Goal: Information Seeking & Learning: Learn about a topic

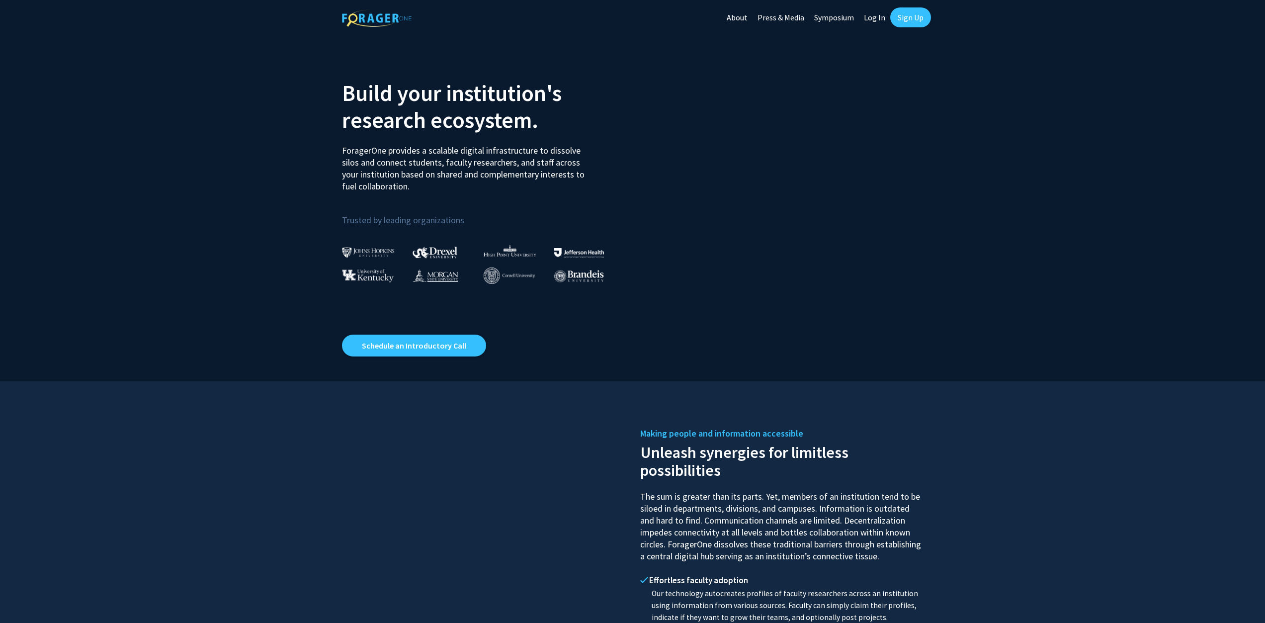
click at [895, 14] on link "Sign Up" at bounding box center [911, 17] width 41 height 20
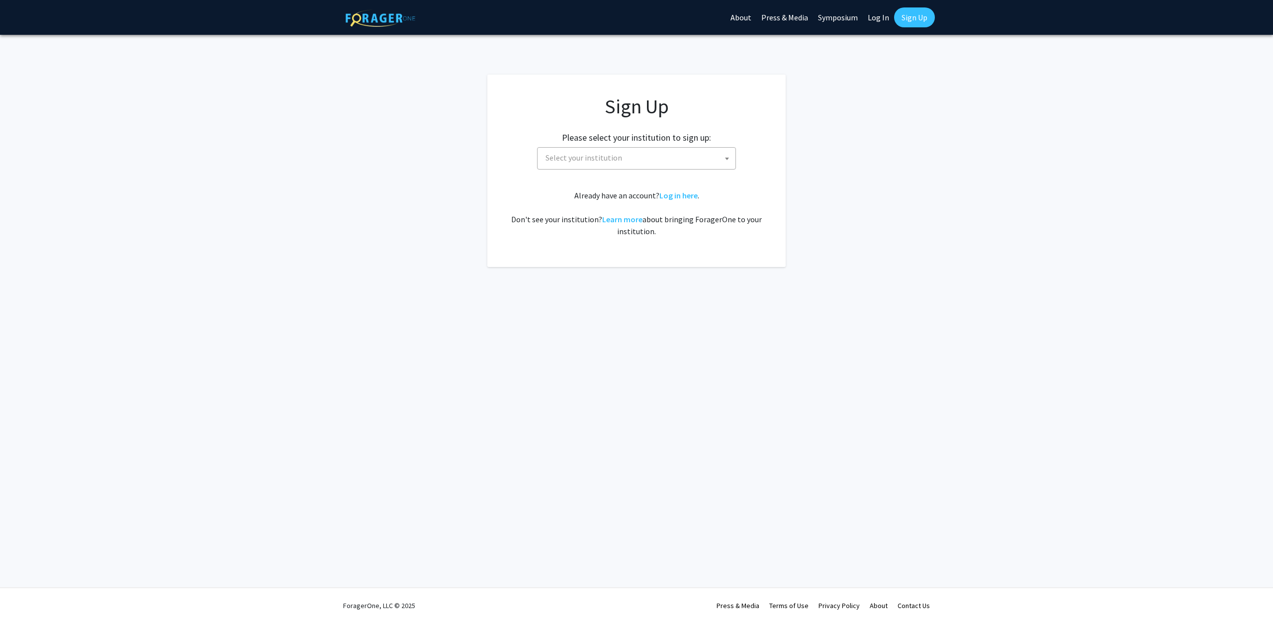
click at [873, 15] on link "Log In" at bounding box center [878, 17] width 31 height 35
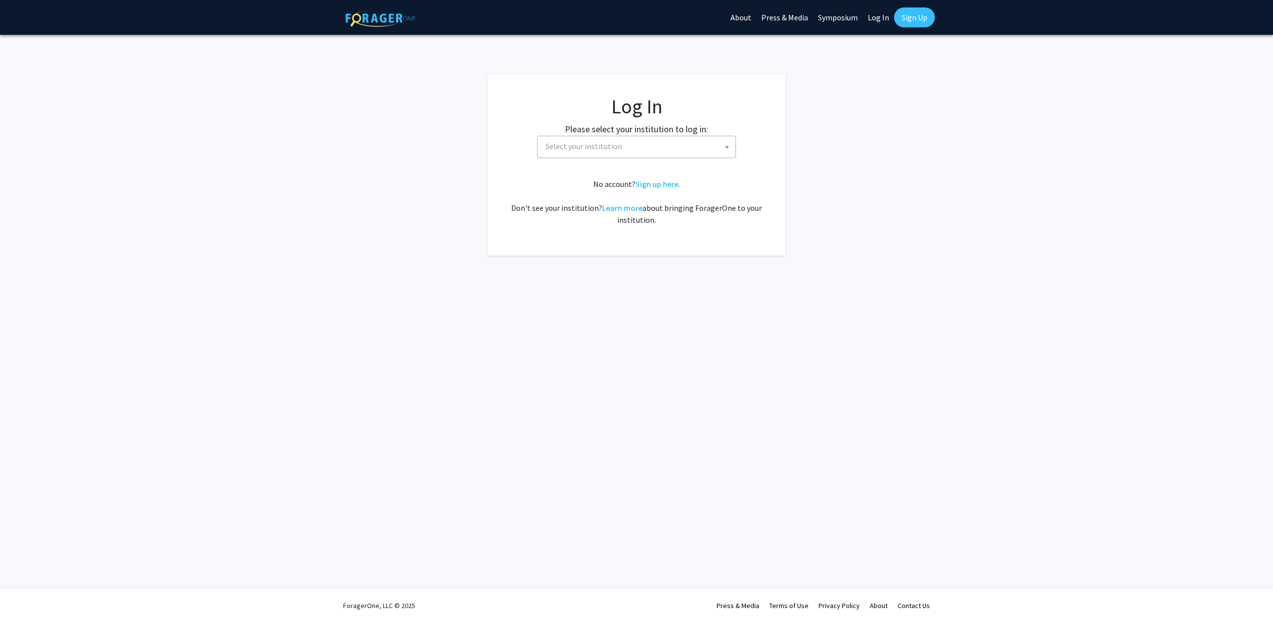
click at [664, 159] on fg-card-body "Log In Please select your institution to log in: Baylor University Brandeis Uni…" at bounding box center [636, 164] width 259 height 141
drag, startPoint x: 619, startPoint y: 159, endPoint x: 593, endPoint y: 152, distance: 26.8
click at [619, 160] on fg-card-body "Log In Please select your institution to log in: Baylor University Brandeis Uni…" at bounding box center [636, 164] width 259 height 141
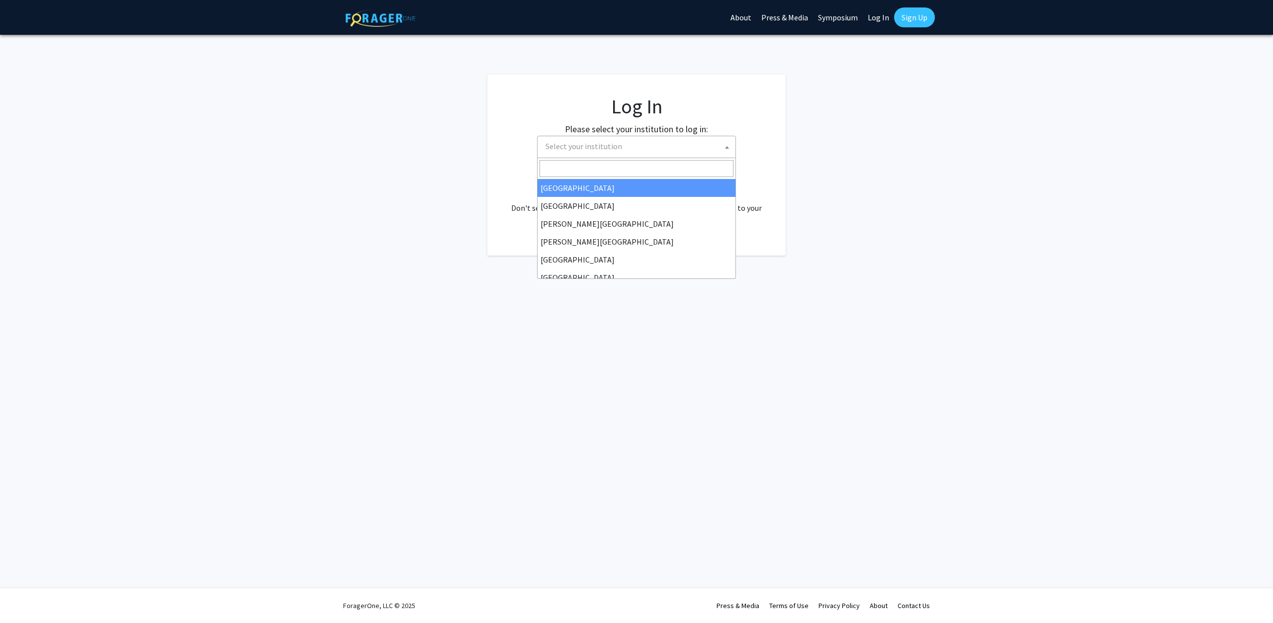
click at [573, 139] on span "Select your institution" at bounding box center [638, 146] width 194 height 20
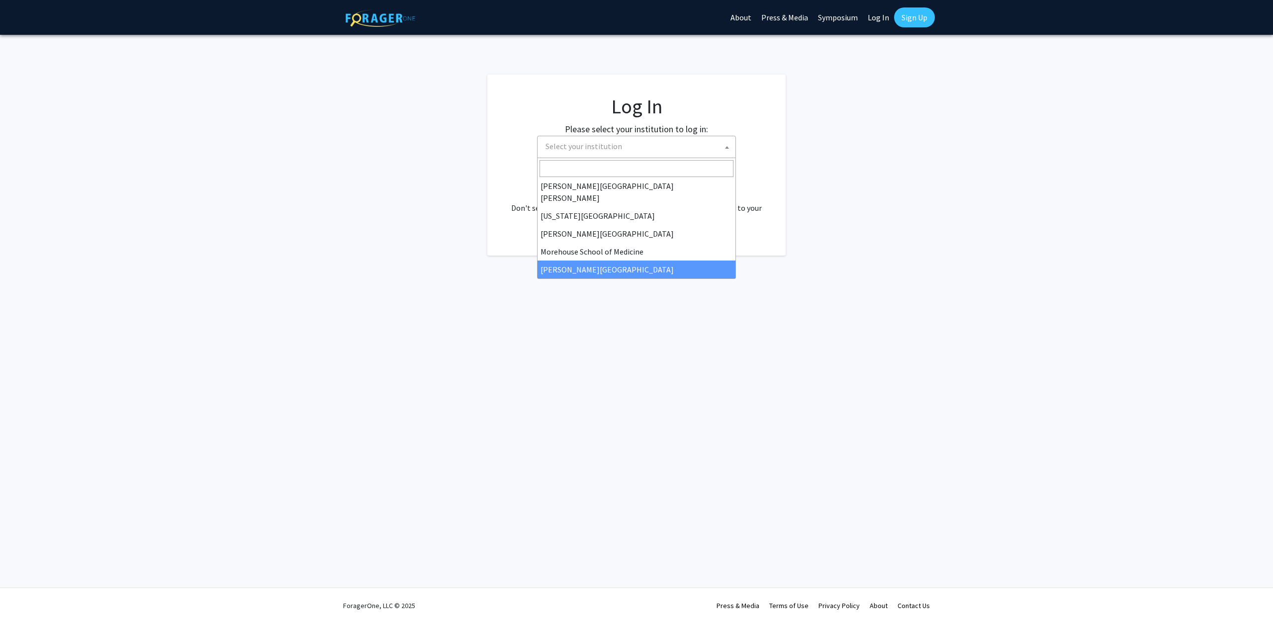
scroll to position [348, 0]
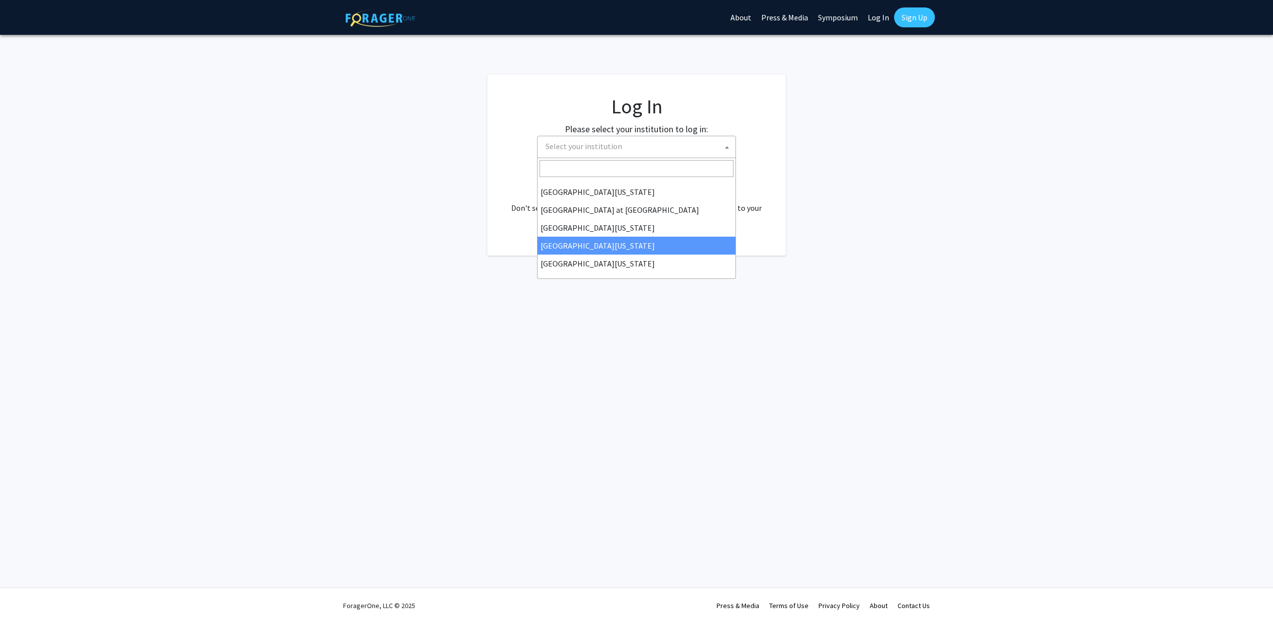
select select "31"
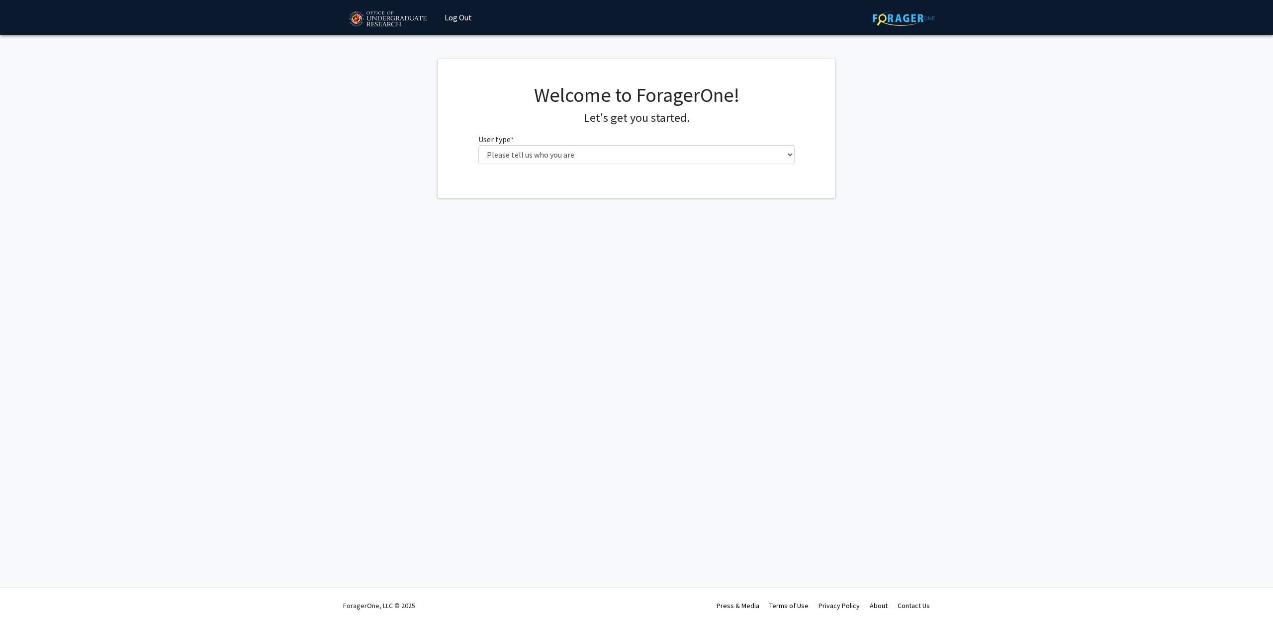
click at [554, 136] on fg-select "User type * required Please tell us who you are Undergraduate Student Master's …" at bounding box center [636, 148] width 317 height 31
click at [546, 145] on select "Please tell us who you are Undergraduate Student Master's Student Doctoral Cand…" at bounding box center [636, 154] width 317 height 19
select select "1: undergrad"
click at [478, 145] on select "Please tell us who you are Undergraduate Student Master's Student Doctoral Cand…" at bounding box center [636, 154] width 317 height 19
click at [544, 184] on input "First Name * required" at bounding box center [636, 193] width 317 height 19
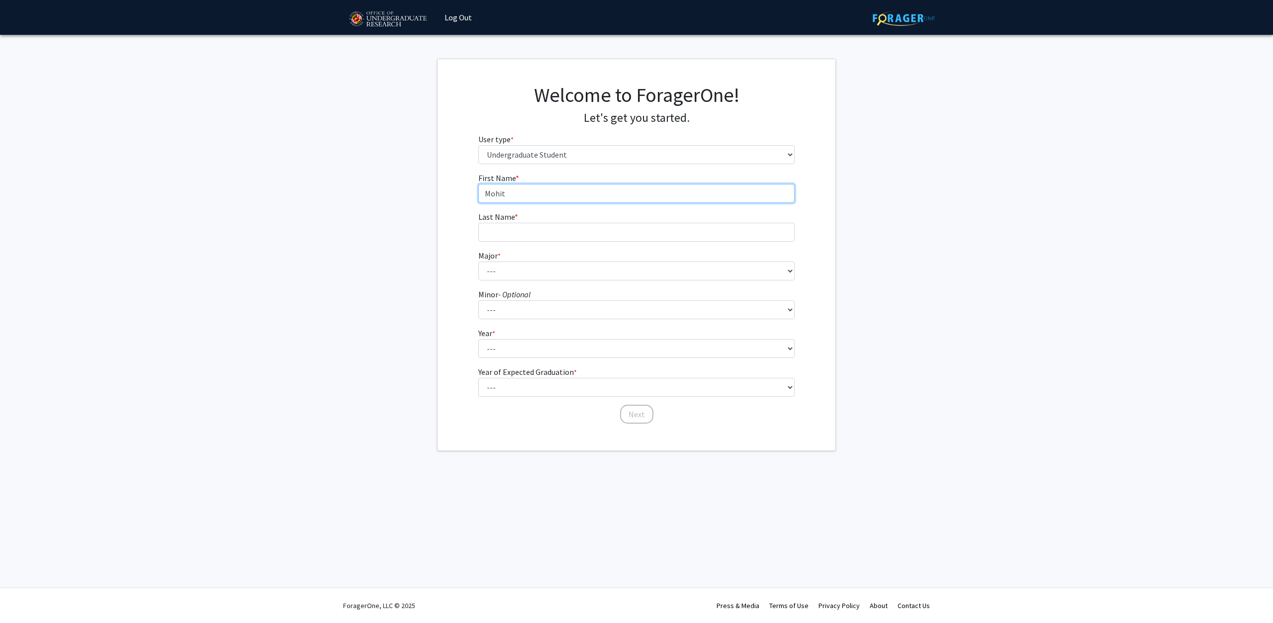
type input "Mohit"
type input "[PERSON_NAME]"
drag, startPoint x: 507, startPoint y: 283, endPoint x: 512, endPoint y: 273, distance: 11.6
click at [508, 283] on form "First Name * required Mohit Last Name * required [PERSON_NAME] Major * required…" at bounding box center [636, 299] width 317 height 254
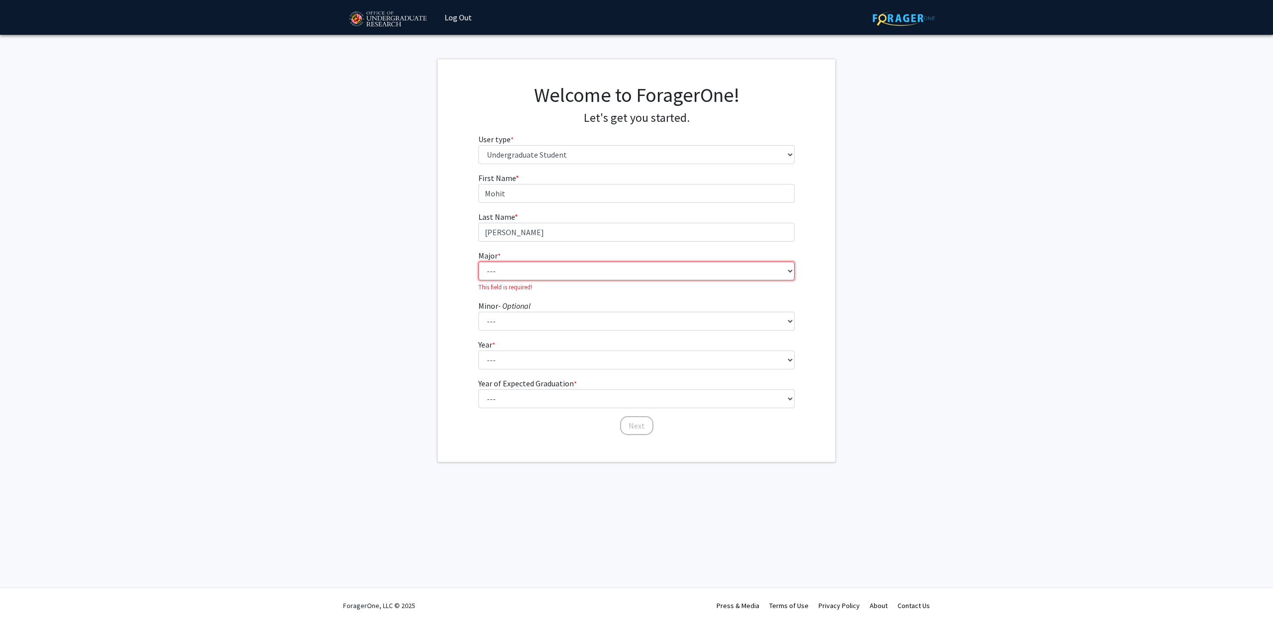
click at [512, 273] on select "--- Accounting Aerospace Engineering African American and Africana Studies Agri…" at bounding box center [636, 271] width 317 height 19
select select "28: 2329"
click at [478, 262] on select "--- Accounting Aerospace Engineering African American and Africana Studies Agri…" at bounding box center [636, 271] width 317 height 19
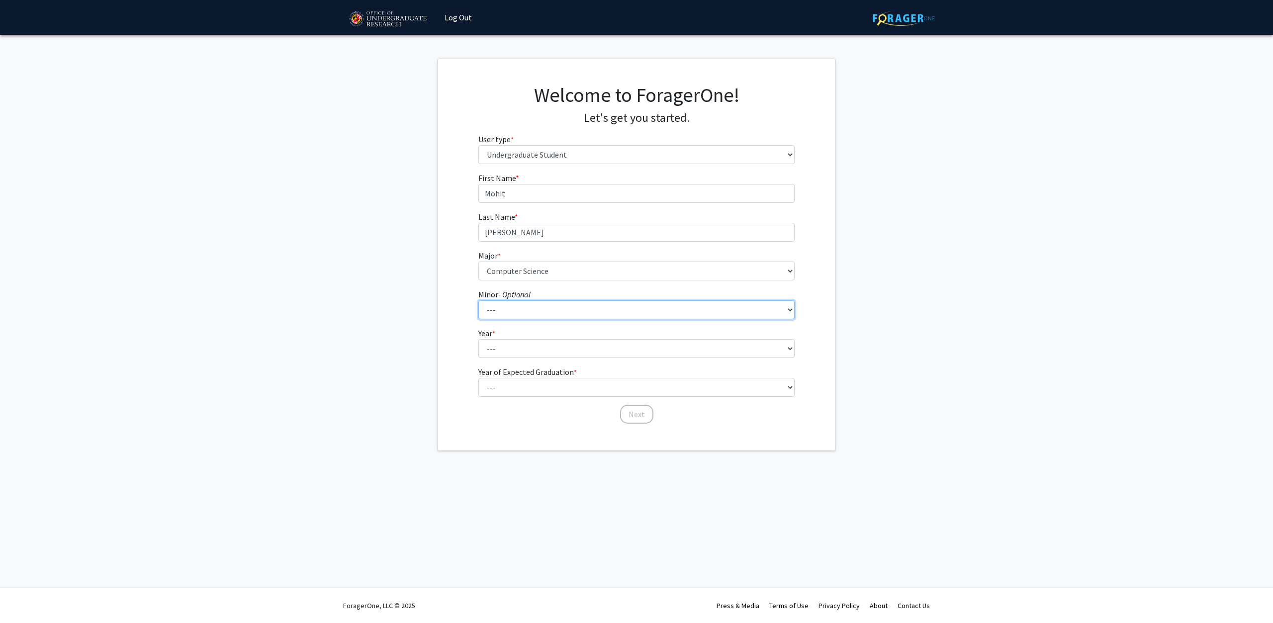
click at [545, 308] on select "--- Actuarial Mathematics Advanced Cybersecurity Experience for Students Africa…" at bounding box center [636, 309] width 317 height 19
click at [415, 312] on fg-get-started "Welcome to ForagerOne! Let's get you started. User type * required Please tell …" at bounding box center [636, 255] width 1273 height 392
click at [560, 349] on select "--- First-year Sophomore Junior Senior Postbaccalaureate Certificate" at bounding box center [636, 348] width 317 height 19
select select "1: first-year"
click at [478, 339] on select "--- First-year Sophomore Junior Senior Postbaccalaureate Certificate" at bounding box center [636, 348] width 317 height 19
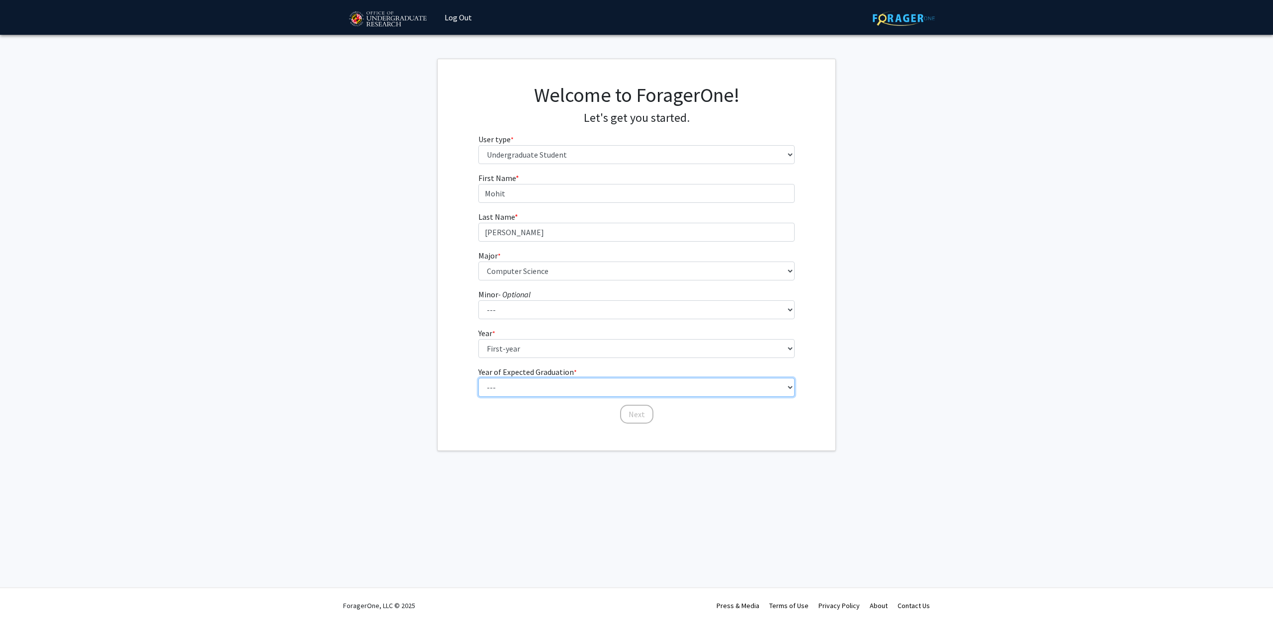
click at [534, 383] on select "--- 2025 2026 2027 2028 2029 2030 2031 2032 2033 2034" at bounding box center [636, 387] width 317 height 19
select select "5: 2029"
click at [478, 378] on select "--- 2025 2026 2027 2028 2029 2030 2031 2032 2033 2034" at bounding box center [636, 387] width 317 height 19
click at [626, 413] on button "Next" at bounding box center [636, 414] width 33 height 19
click at [567, 198] on select "Select an option Peer/student recommendation Faculty/staff recommendation Unive…" at bounding box center [636, 193] width 317 height 19
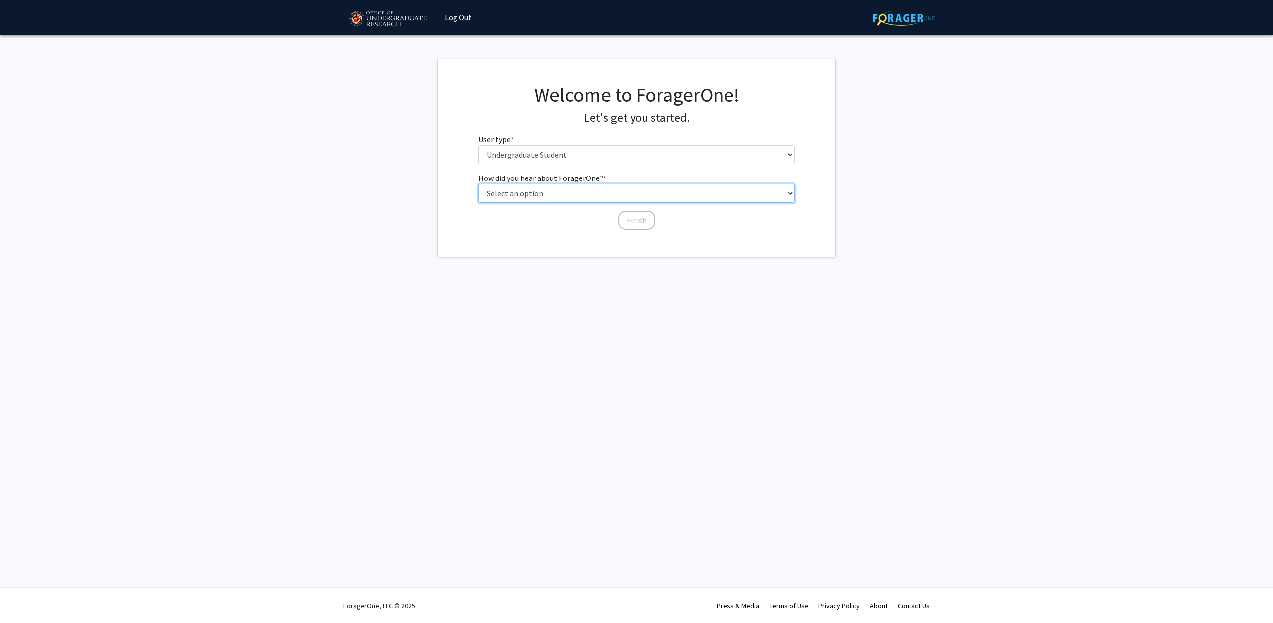
select select "1: peer_recommendation"
click at [478, 184] on select "Select an option Peer/student recommendation Faculty/staff recommendation Unive…" at bounding box center [636, 193] width 317 height 19
click at [637, 223] on button "Finish" at bounding box center [636, 220] width 37 height 19
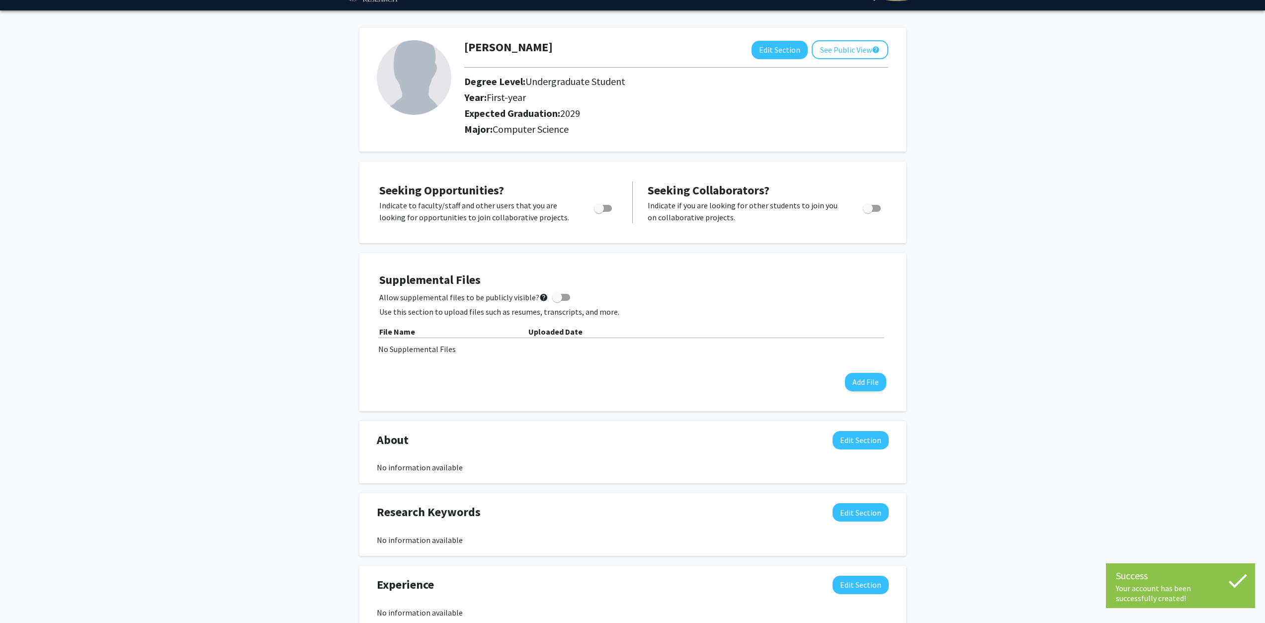
drag, startPoint x: 736, startPoint y: 173, endPoint x: 731, endPoint y: 185, distance: 14.0
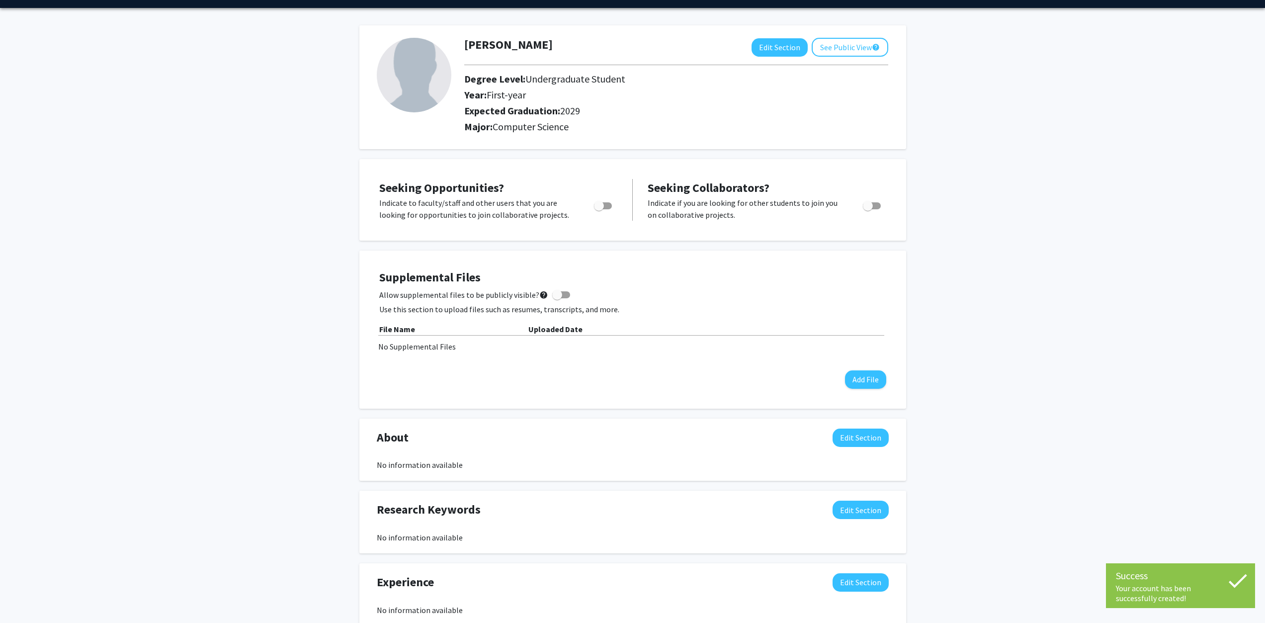
drag, startPoint x: 731, startPoint y: 185, endPoint x: 720, endPoint y: 202, distance: 19.4
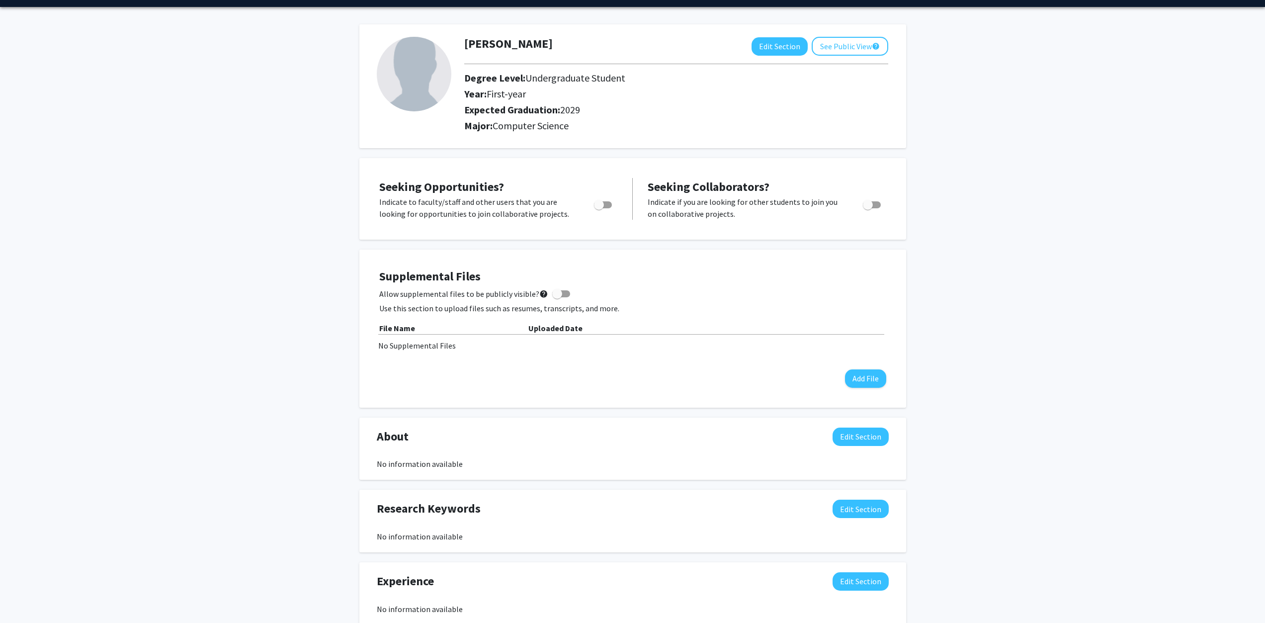
click at [605, 201] on span "Toggle" at bounding box center [603, 204] width 18 height 7
click at [599, 208] on input "Are you actively seeking opportunities?" at bounding box center [599, 208] width 0 height 0
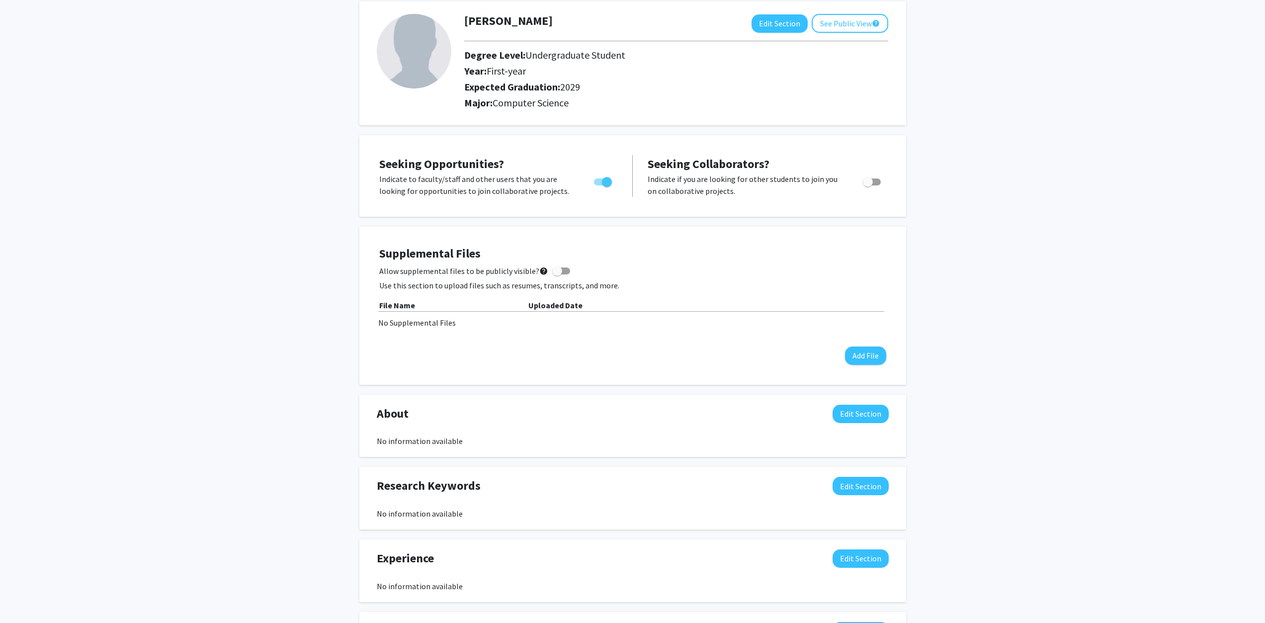
drag, startPoint x: 752, startPoint y: 224, endPoint x: 747, endPoint y: 235, distance: 11.4
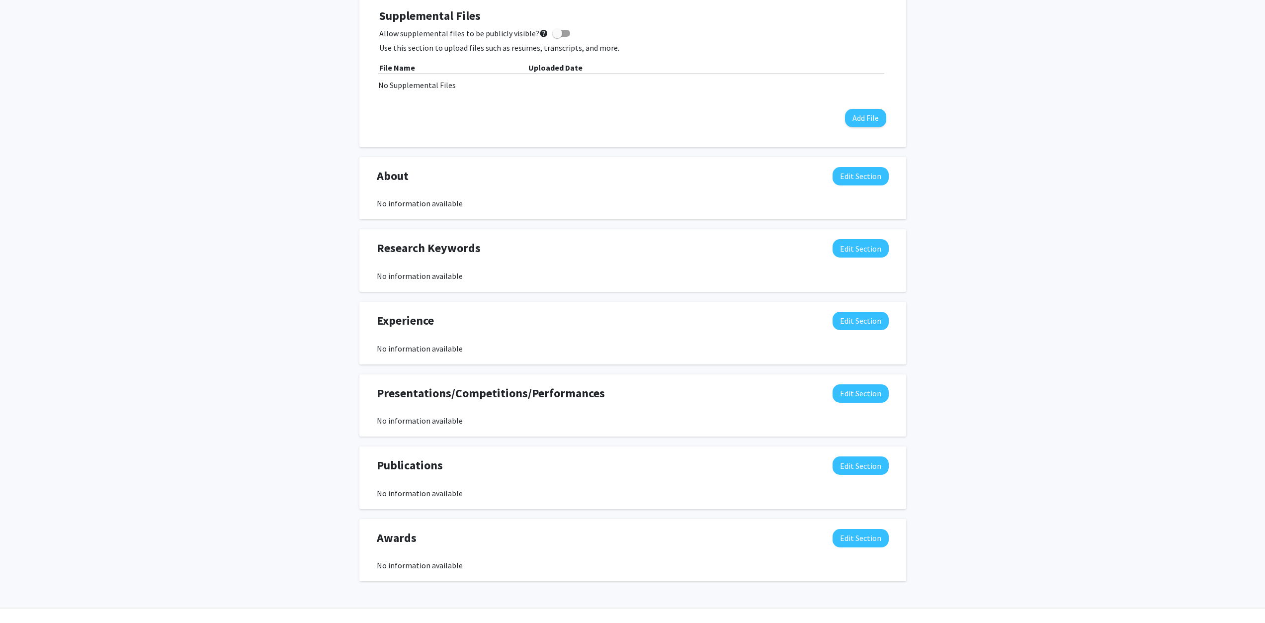
scroll to position [310, 0]
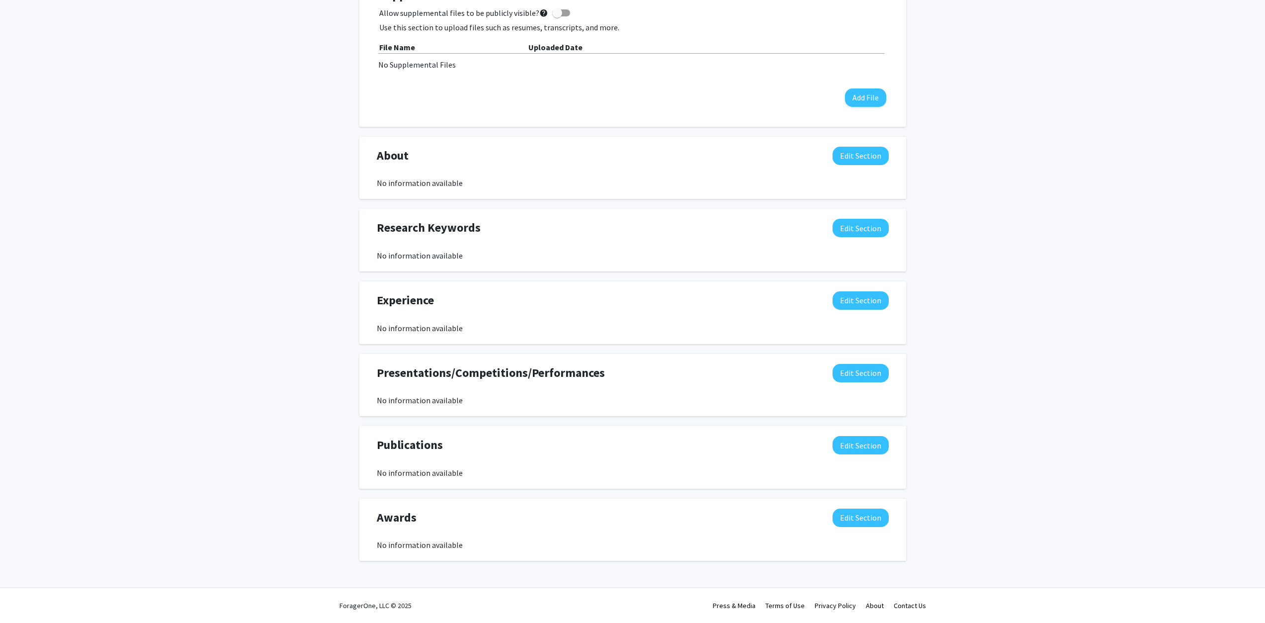
drag, startPoint x: 743, startPoint y: 241, endPoint x: 725, endPoint y: 273, distance: 36.5
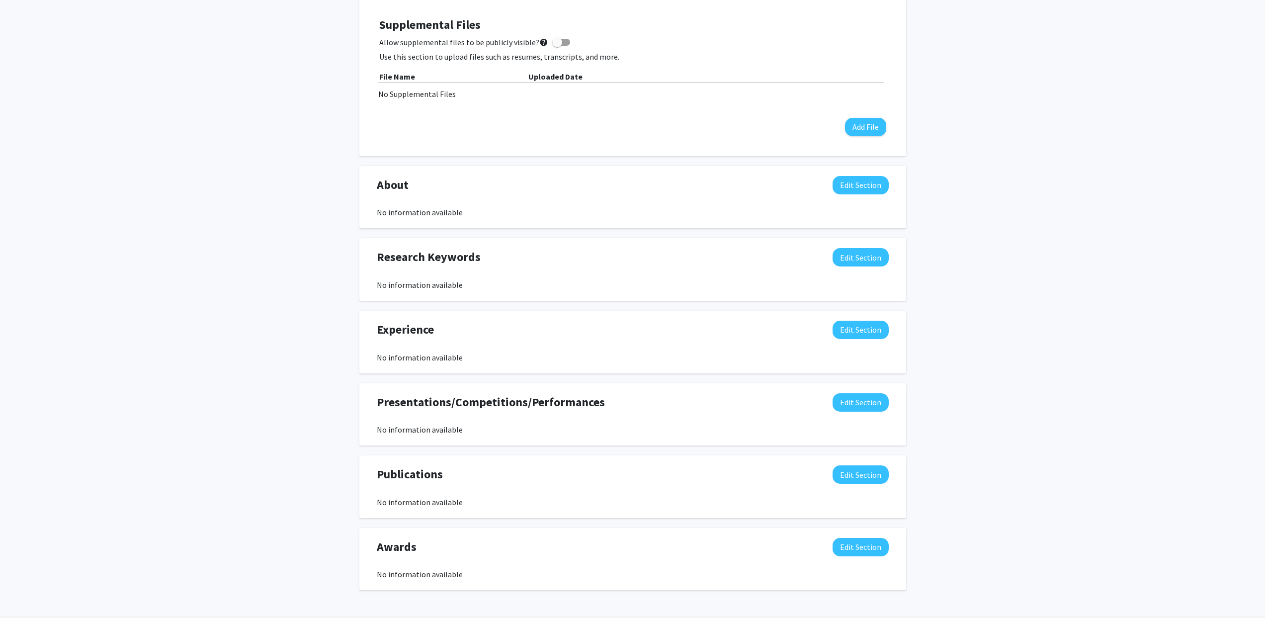
scroll to position [0, 0]
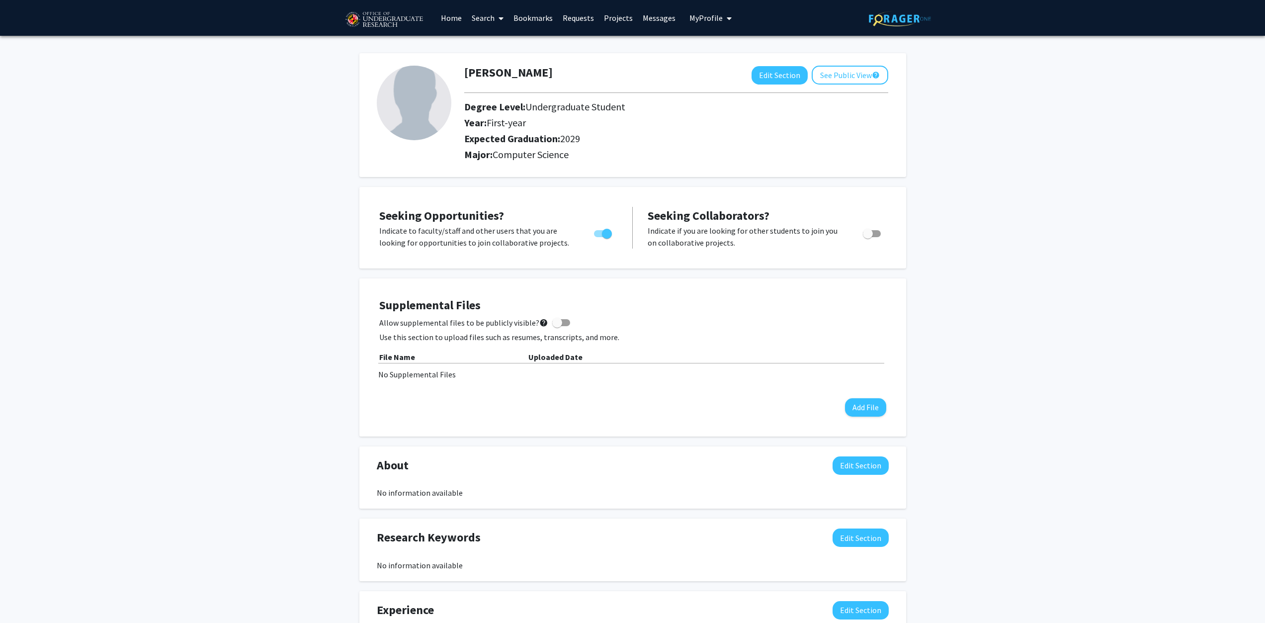
drag, startPoint x: 725, startPoint y: 273, endPoint x: 660, endPoint y: 98, distance: 186.3
click at [610, 230] on span "Toggle" at bounding box center [607, 234] width 10 height 10
click at [599, 237] on input "Are you actively seeking opportunities?" at bounding box center [599, 237] width 0 height 0
checkbox input "false"
drag, startPoint x: 709, startPoint y: 311, endPoint x: 692, endPoint y: 62, distance: 249.2
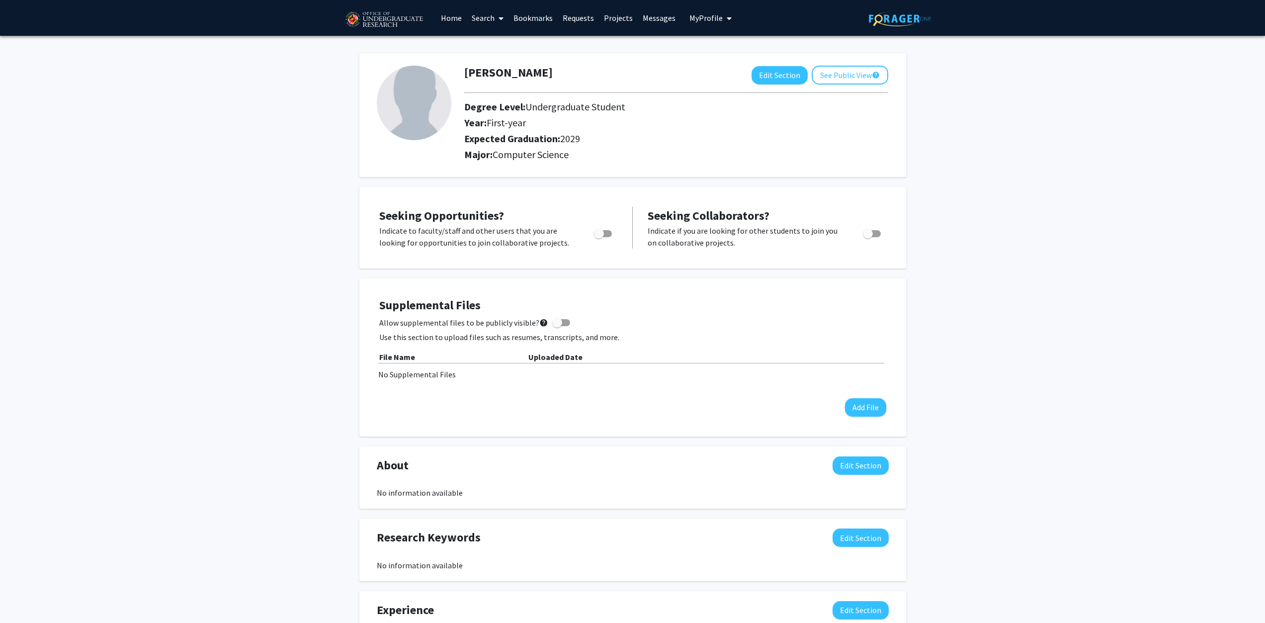
click at [622, 22] on link "Projects" at bounding box center [618, 17] width 39 height 35
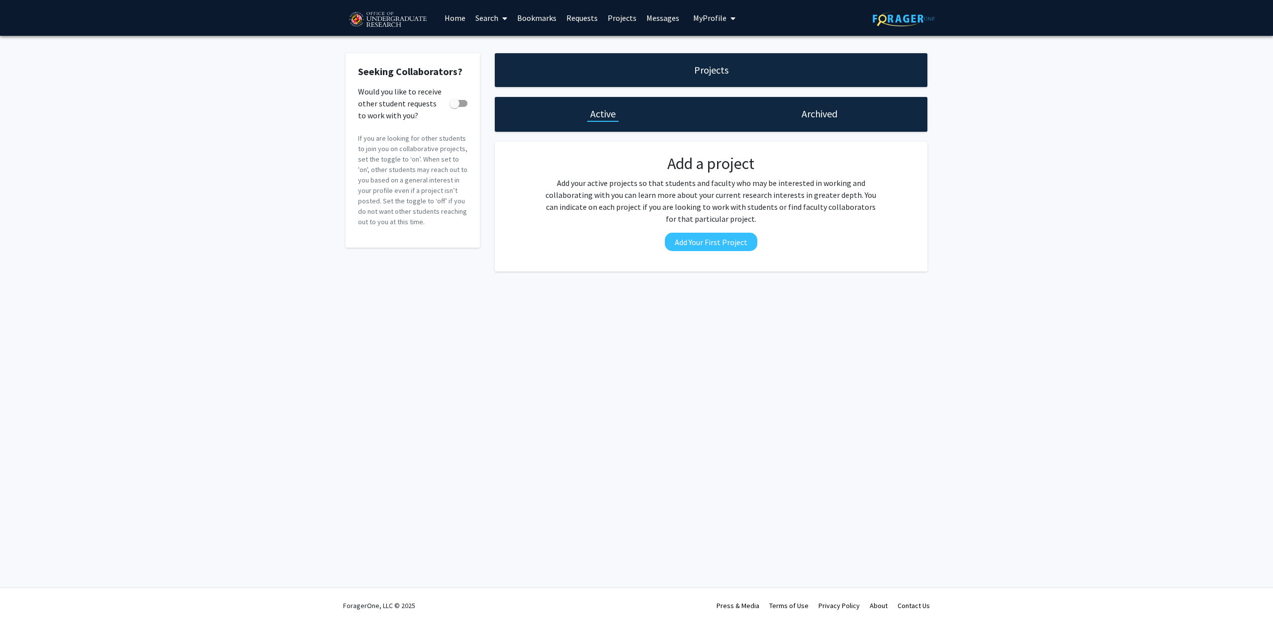
click at [481, 16] on link "Search" at bounding box center [491, 17] width 42 height 35
click at [621, 18] on link "Projects" at bounding box center [622, 17] width 39 height 35
click at [537, 19] on link "Bookmarks" at bounding box center [536, 17] width 49 height 35
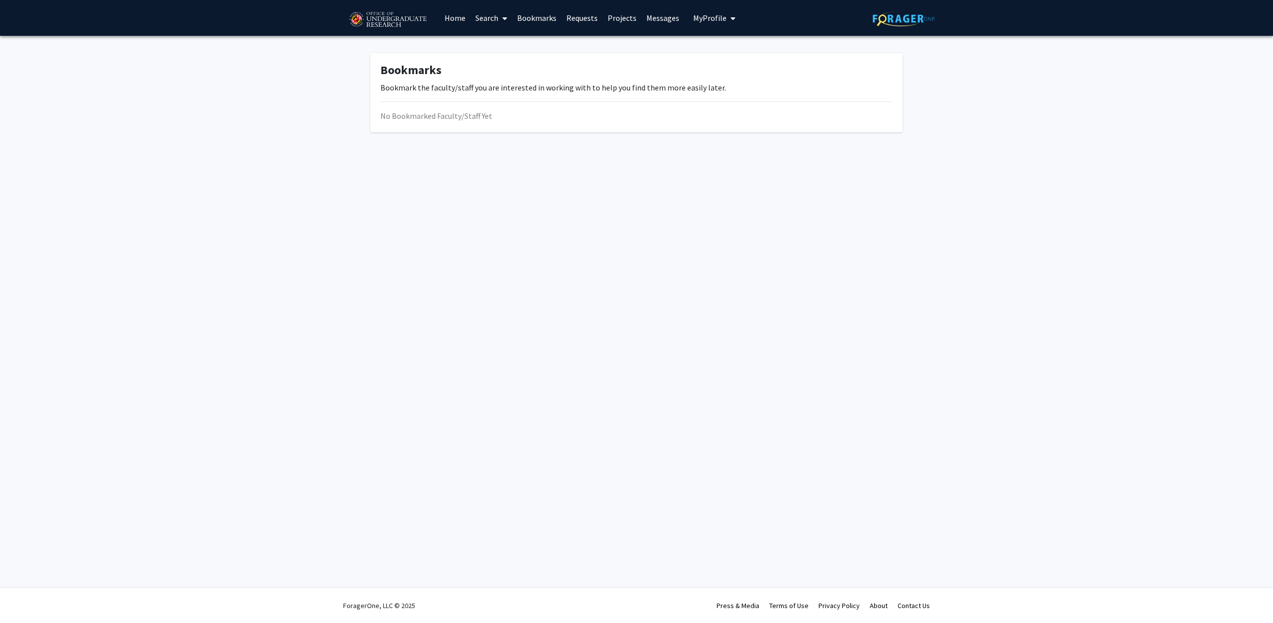
click at [479, 18] on link "Search" at bounding box center [491, 17] width 42 height 35
click at [508, 41] on span "Faculty/Staff" at bounding box center [506, 46] width 73 height 20
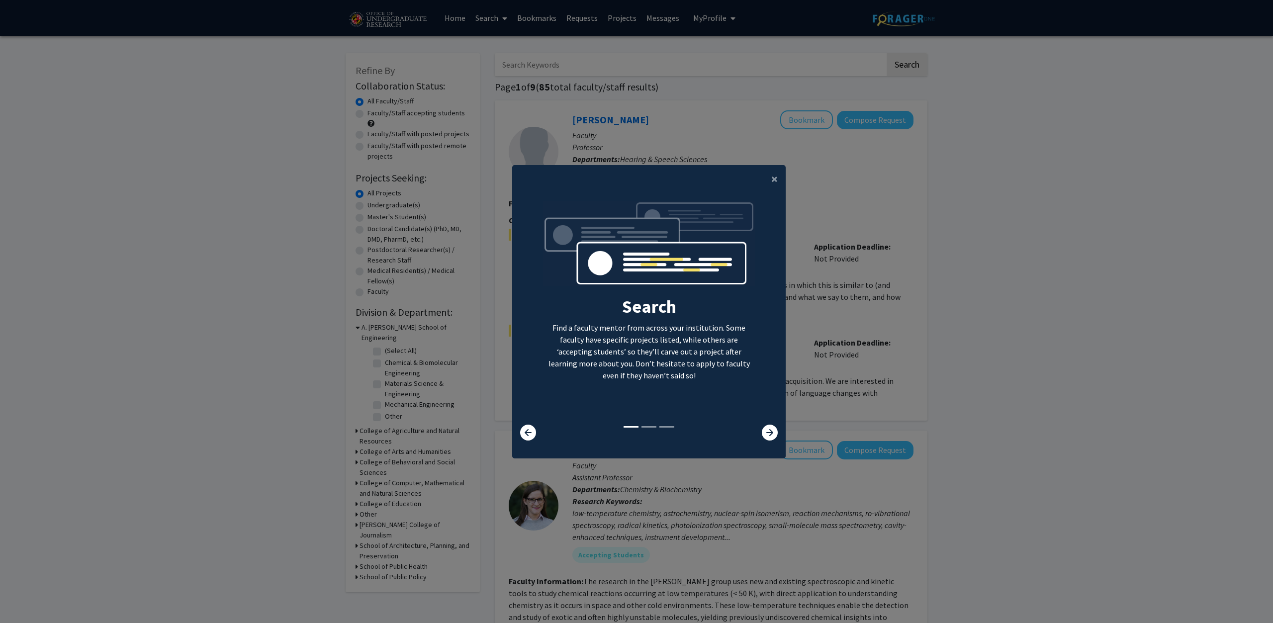
click at [756, 180] on div "×" at bounding box center [648, 179] width 273 height 28
click at [763, 176] on button "×" at bounding box center [774, 179] width 22 height 28
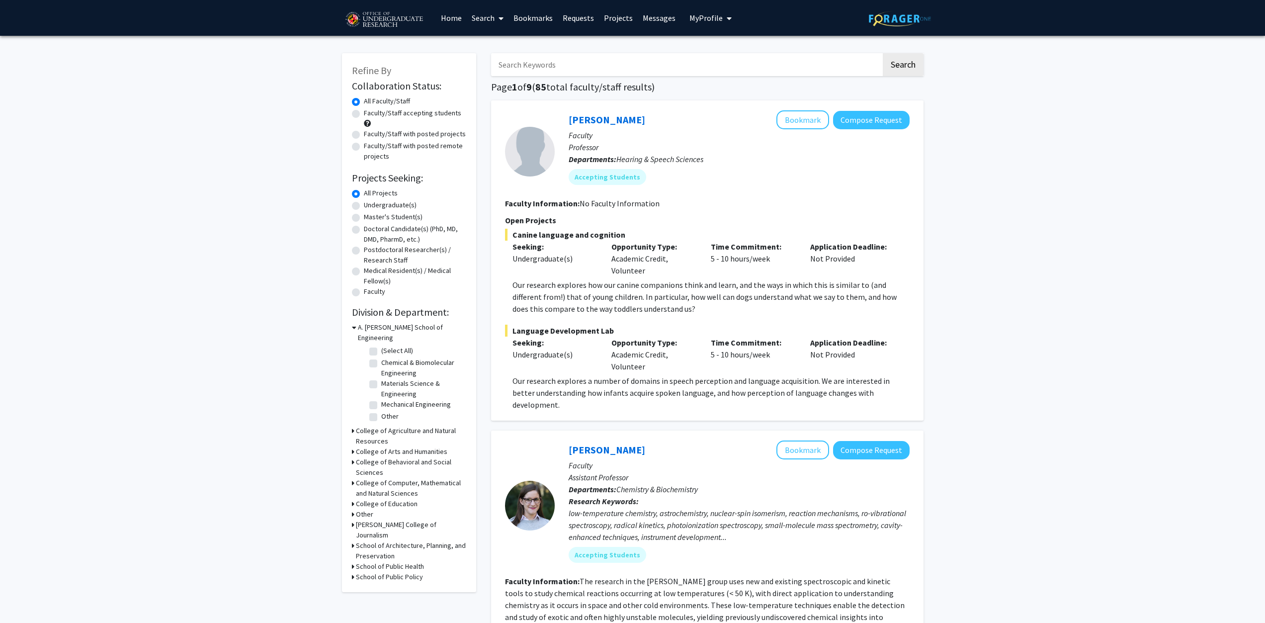
click at [374, 203] on label "Undergraduate(s)" at bounding box center [390, 205] width 53 height 10
click at [370, 203] on input "Undergraduate(s)" at bounding box center [367, 203] width 6 height 6
radio input "true"
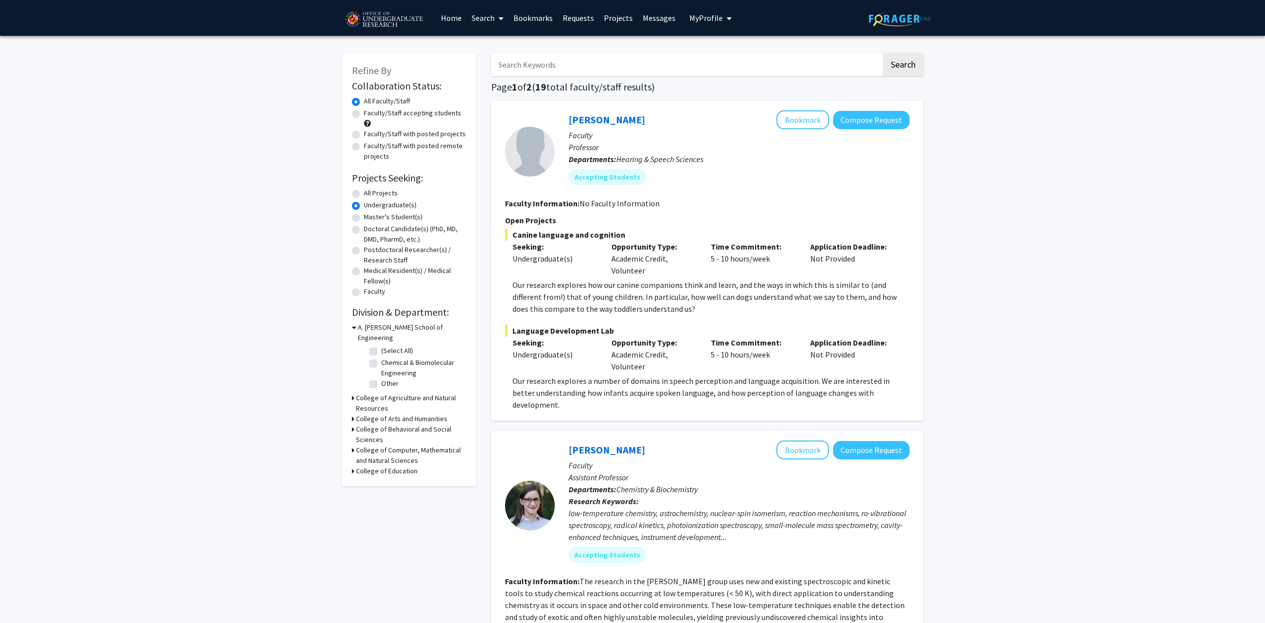
click at [392, 393] on h3 "College of Agriculture and Natural Resources" at bounding box center [411, 403] width 110 height 21
click at [372, 484] on h3 "College of Arts and Humanities" at bounding box center [401, 489] width 91 height 10
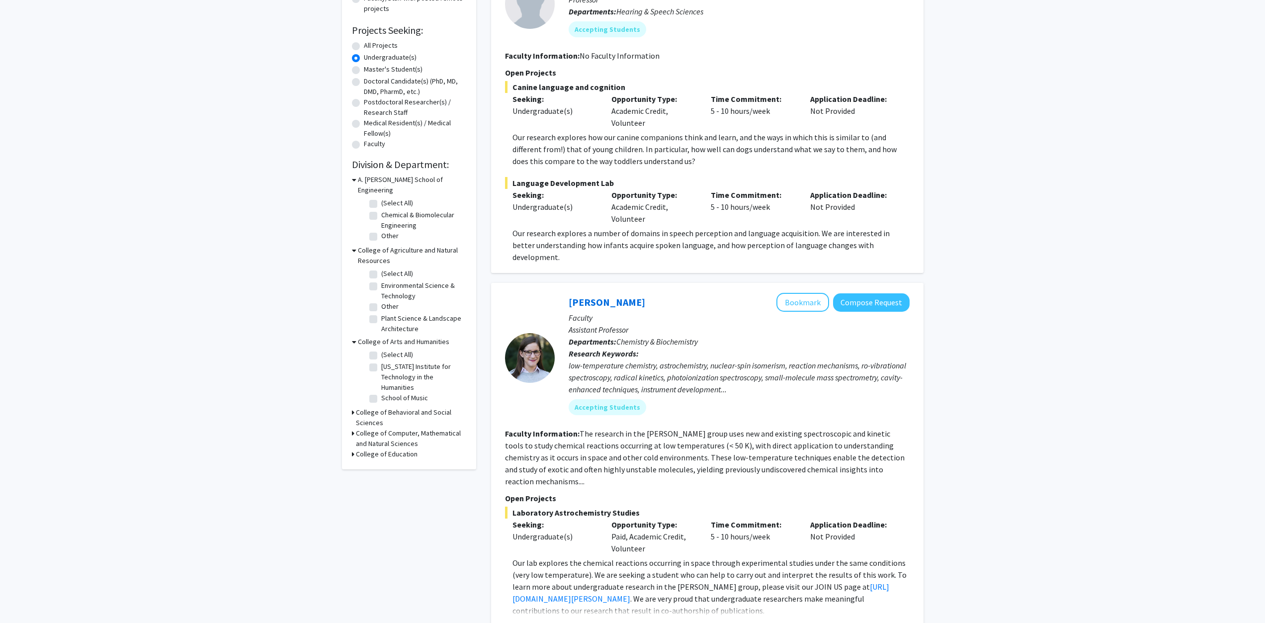
scroll to position [149, 0]
click at [396, 436] on h3 "College of Computer, Mathematical and Natural Sciences" at bounding box center [411, 437] width 110 height 21
click at [393, 406] on h3 "College of Behavioral and Social Sciences" at bounding box center [411, 416] width 110 height 21
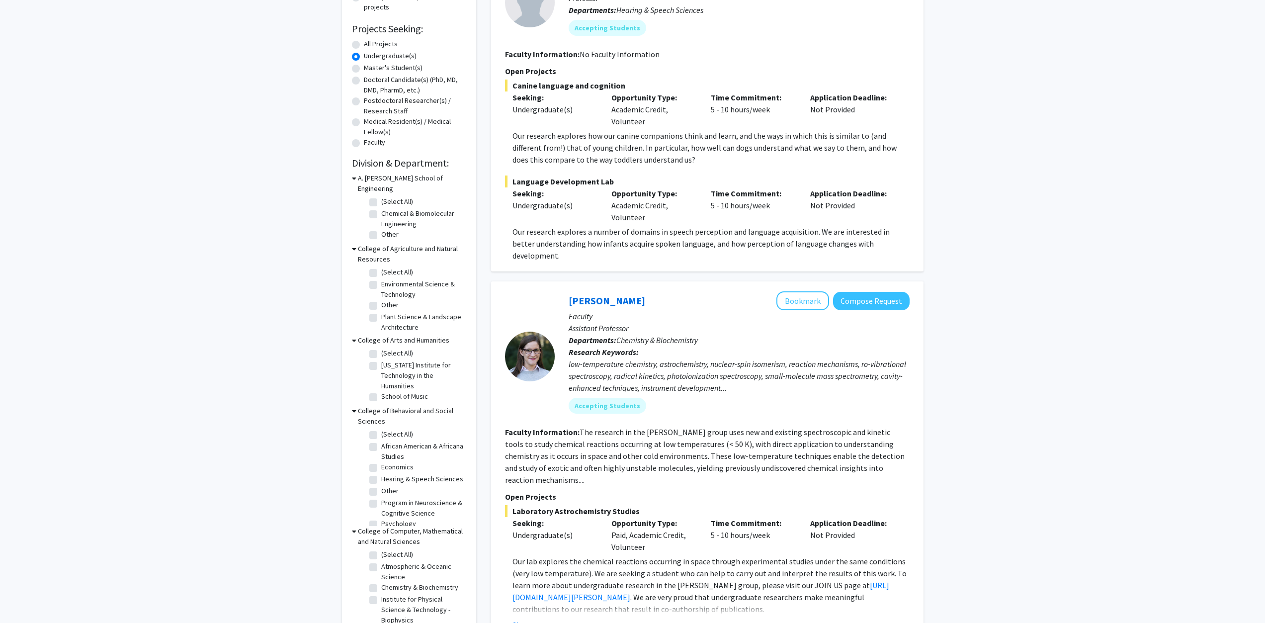
click at [392, 406] on h3 "College of Behavioral and Social Sciences" at bounding box center [412, 416] width 108 height 21
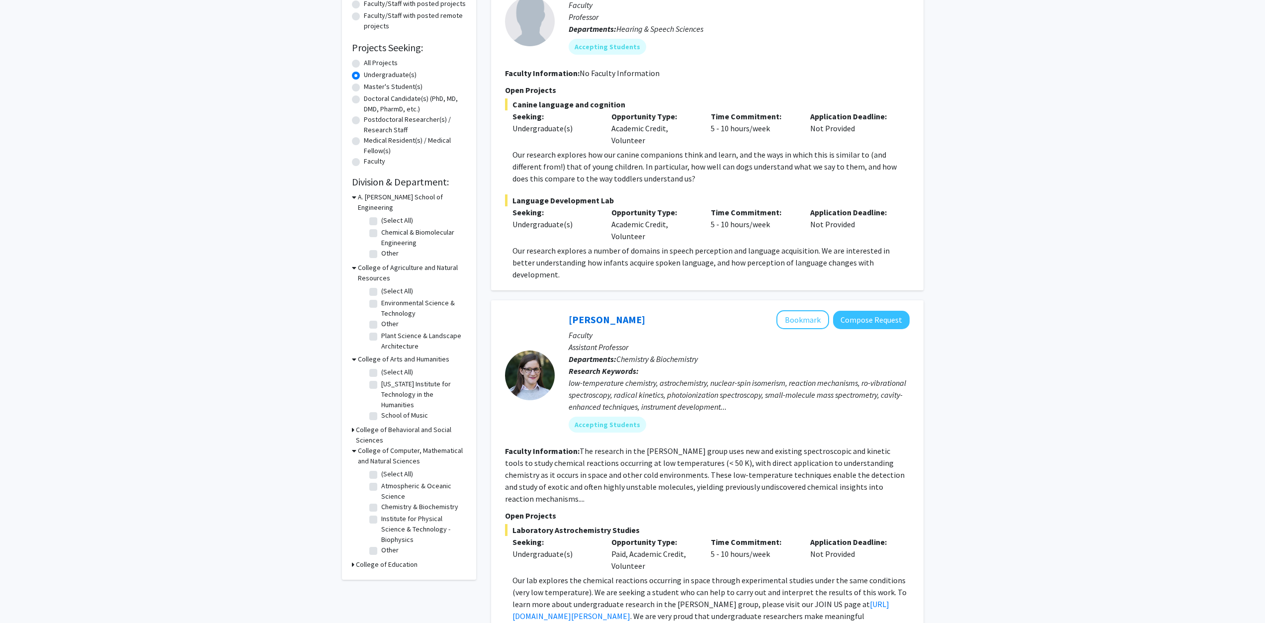
scroll to position [0, 0]
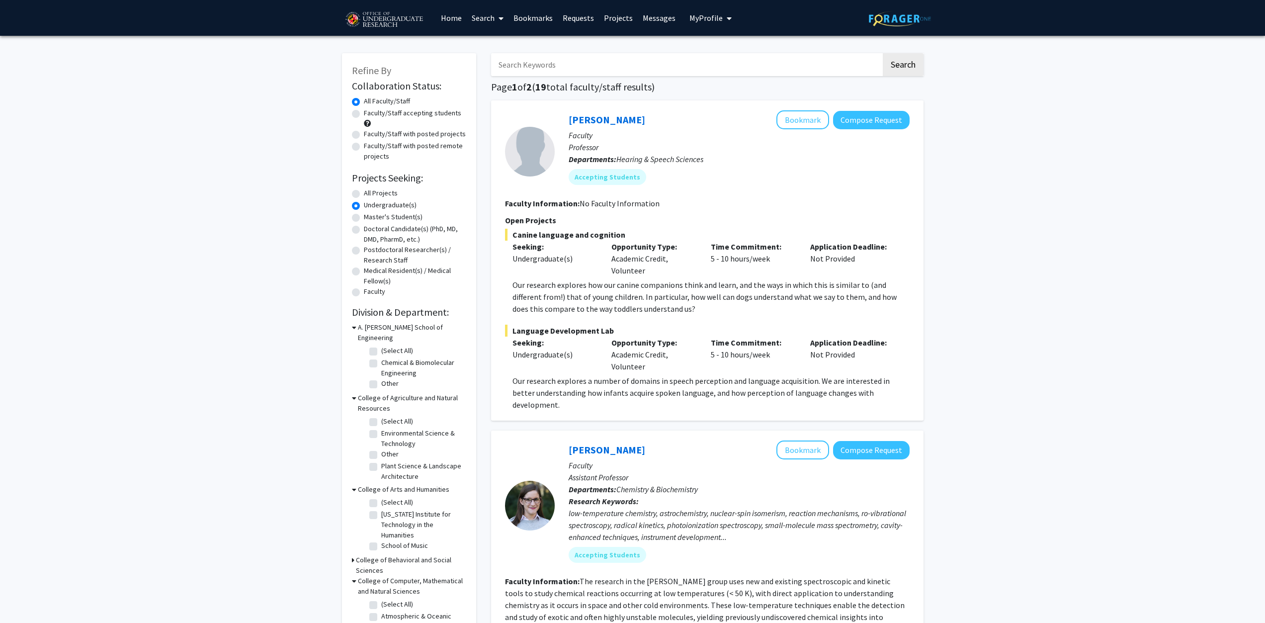
click at [612, 59] on input "Search Keywords" at bounding box center [686, 64] width 390 height 23
type input "computer science"
click at [883, 53] on button "Search" at bounding box center [903, 64] width 41 height 23
radio input "true"
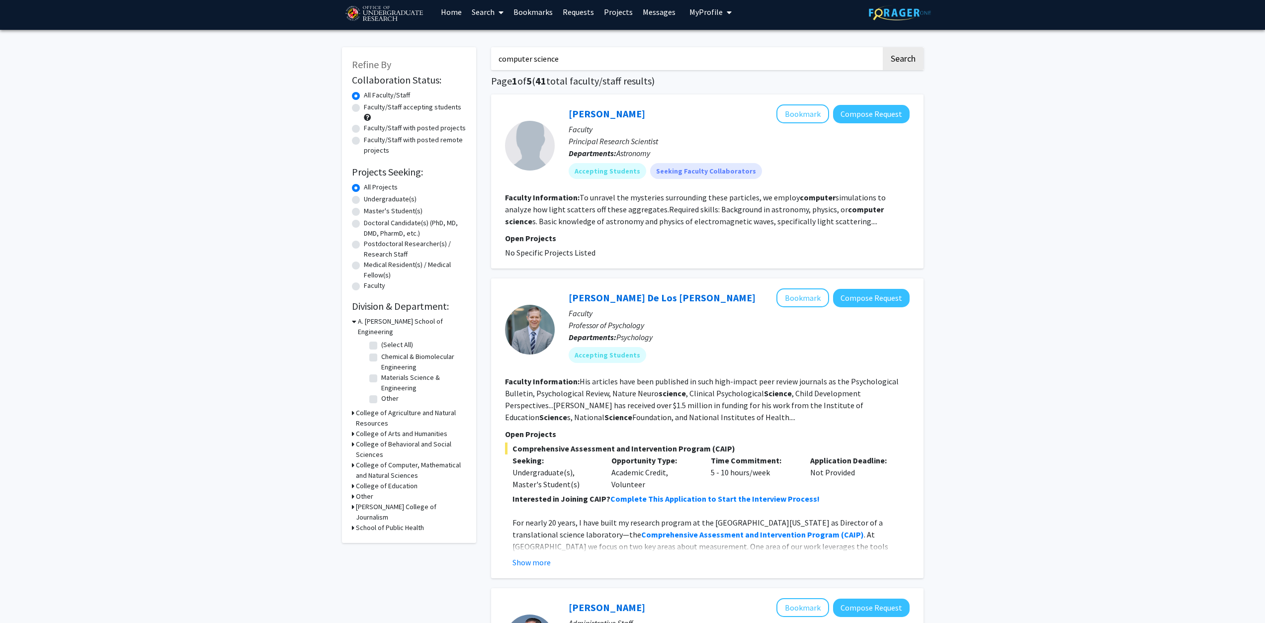
scroll to position [7, 0]
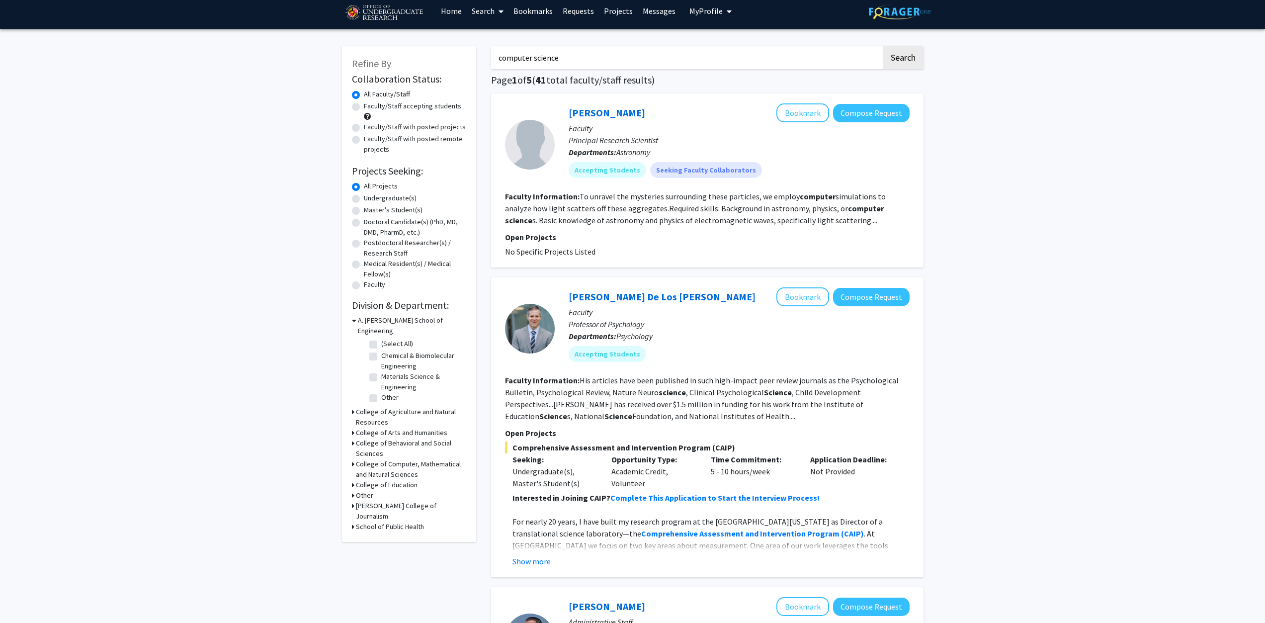
drag, startPoint x: 995, startPoint y: 175, endPoint x: 993, endPoint y: 182, distance: 7.9
drag, startPoint x: 975, startPoint y: 205, endPoint x: 972, endPoint y: 212, distance: 7.8
click at [382, 194] on label "Undergraduate(s)" at bounding box center [390, 198] width 53 height 10
click at [370, 194] on input "Undergraduate(s)" at bounding box center [367, 196] width 6 height 6
radio input "true"
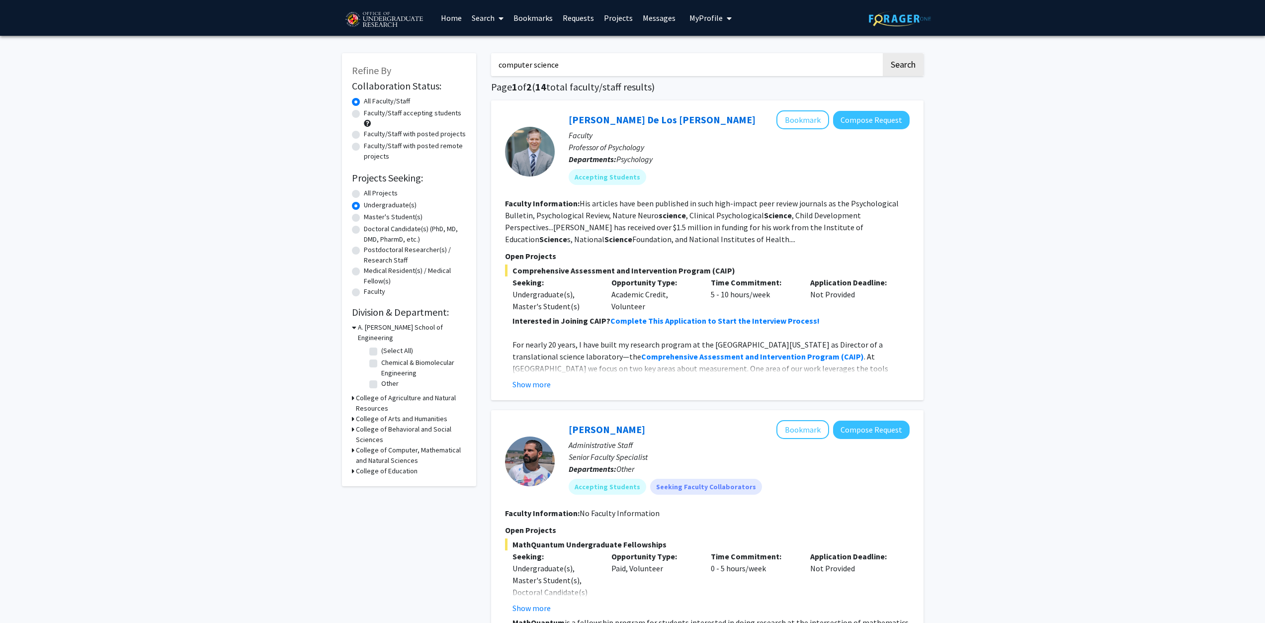
click at [431, 115] on label "Faculty/Staff accepting students" at bounding box center [412, 113] width 97 height 10
click at [370, 114] on input "Faculty/Staff accepting students" at bounding box center [367, 111] width 6 height 6
radio input "true"
drag, startPoint x: 646, startPoint y: 70, endPoint x: 401, endPoint y: 64, distance: 245.2
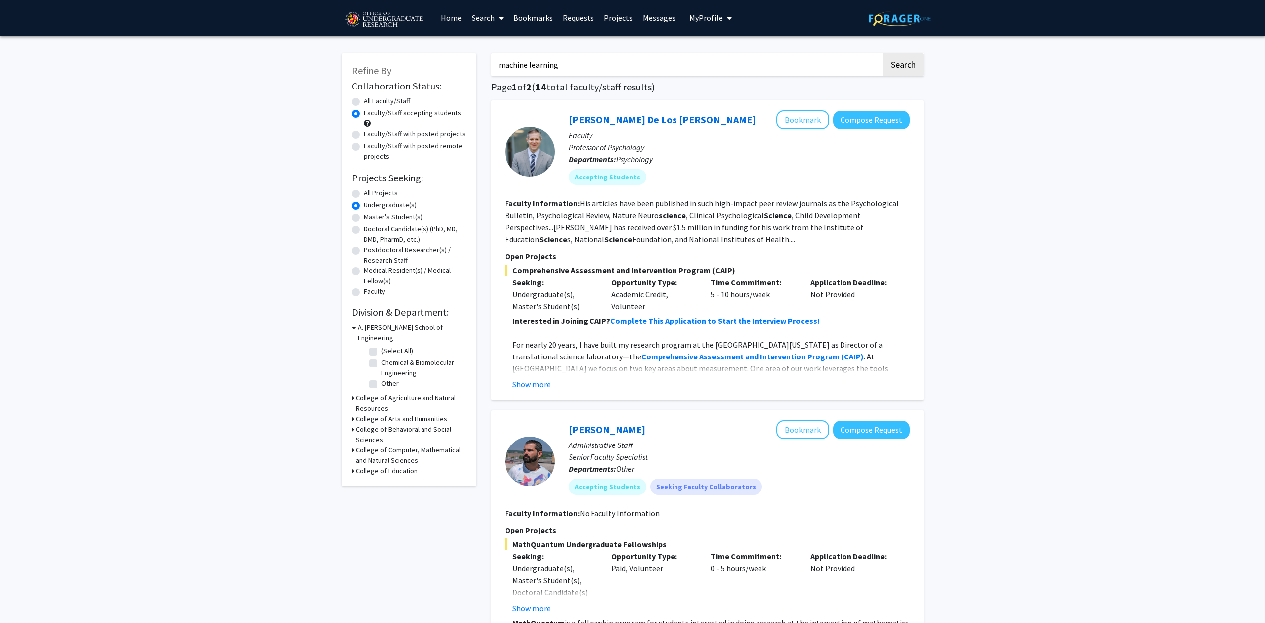
type input "machine learning"
click at [883, 53] on button "Search" at bounding box center [903, 64] width 41 height 23
radio input "true"
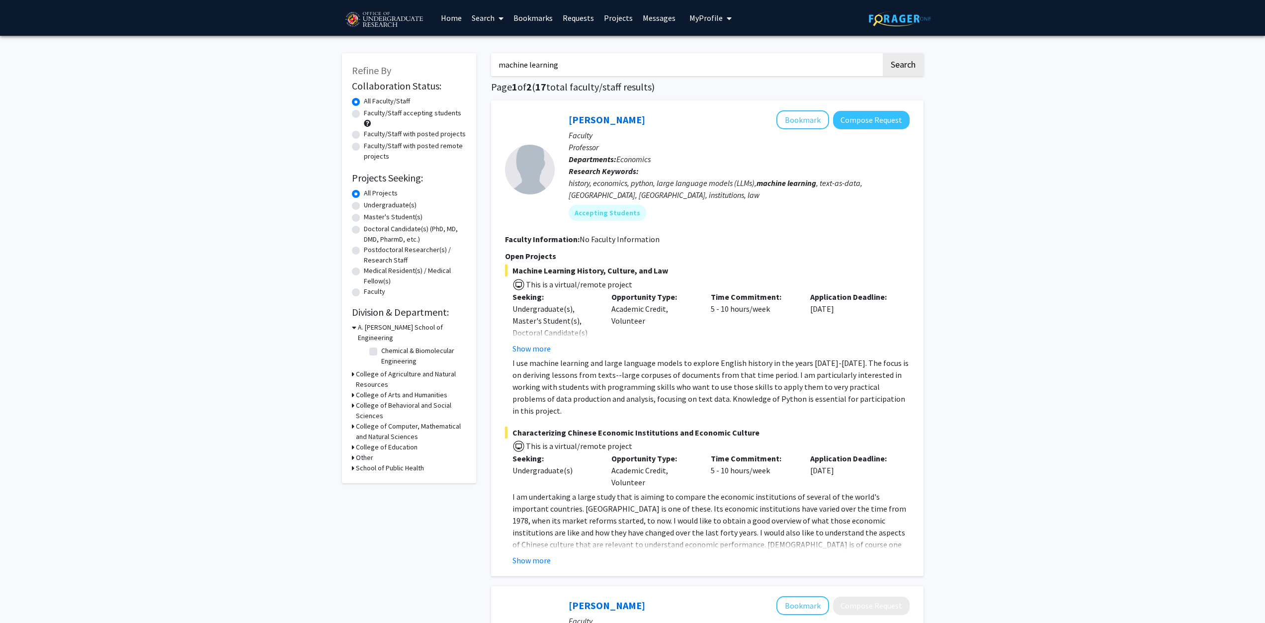
click at [398, 206] on label "Undergraduate(s)" at bounding box center [390, 205] width 53 height 10
click at [370, 206] on input "Undergraduate(s)" at bounding box center [367, 203] width 6 height 6
radio input "true"
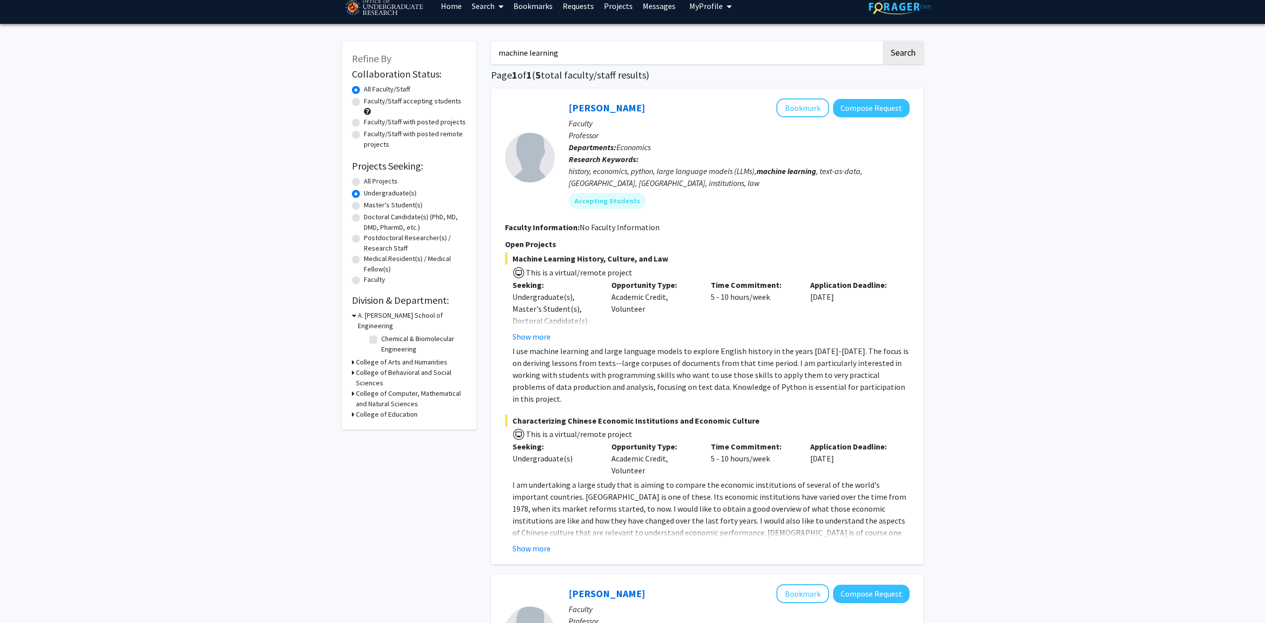
scroll to position [16, 0]
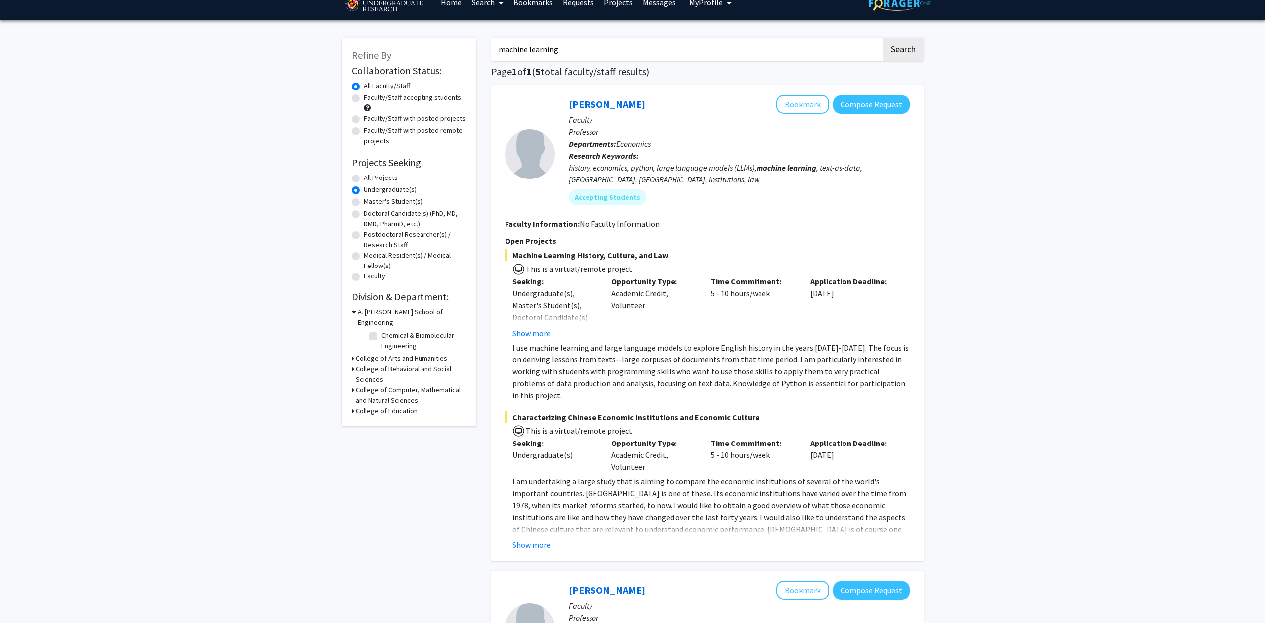
drag, startPoint x: 897, startPoint y: 284, endPoint x: 891, endPoint y: 295, distance: 12.9
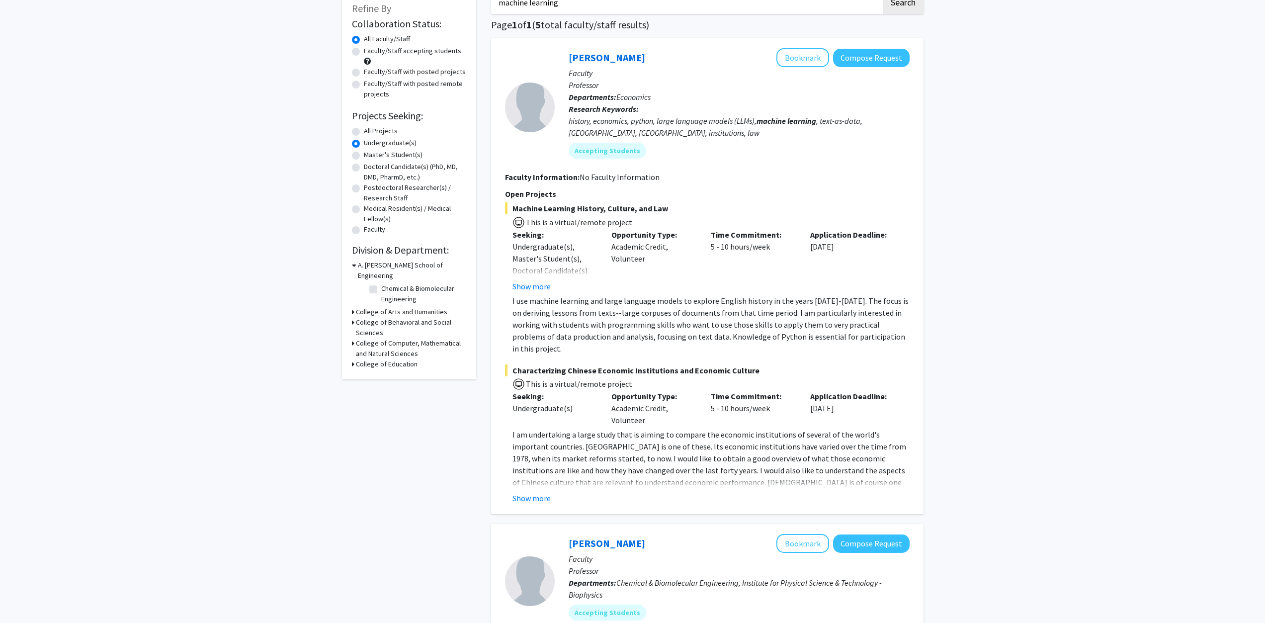
scroll to position [66, 0]
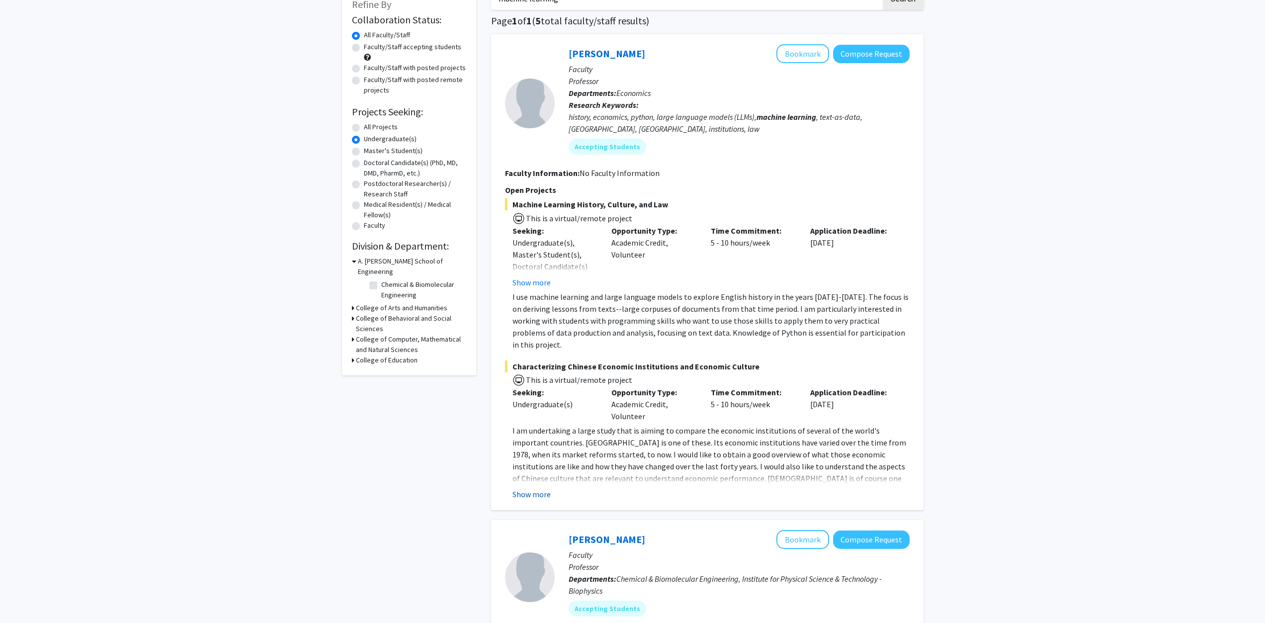
click at [532, 488] on button "Show more" at bounding box center [532, 494] width 38 height 12
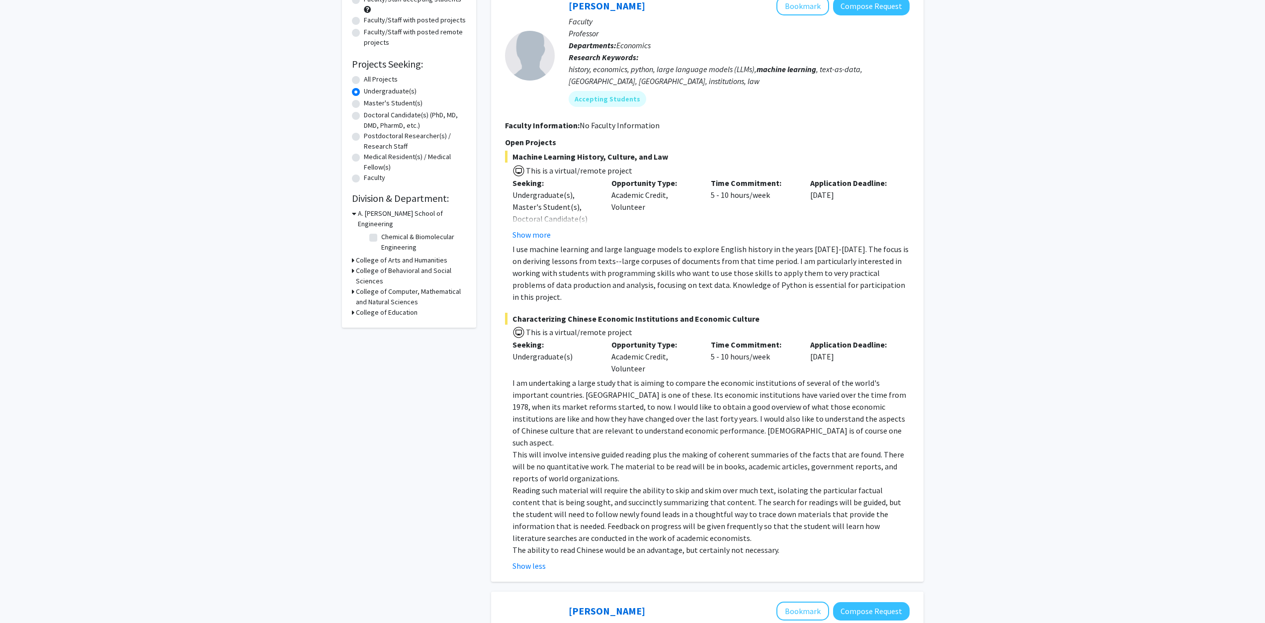
drag, startPoint x: 611, startPoint y: 481, endPoint x: 605, endPoint y: 507, distance: 25.9
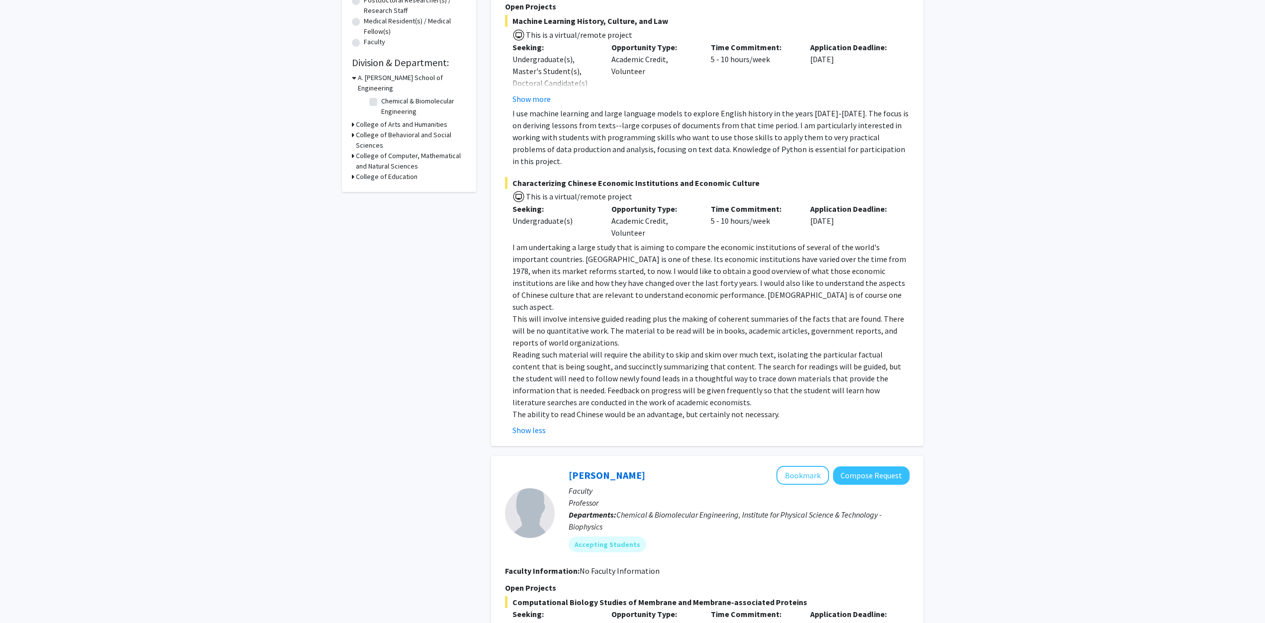
drag, startPoint x: 605, startPoint y: 507, endPoint x: 590, endPoint y: 536, distance: 32.5
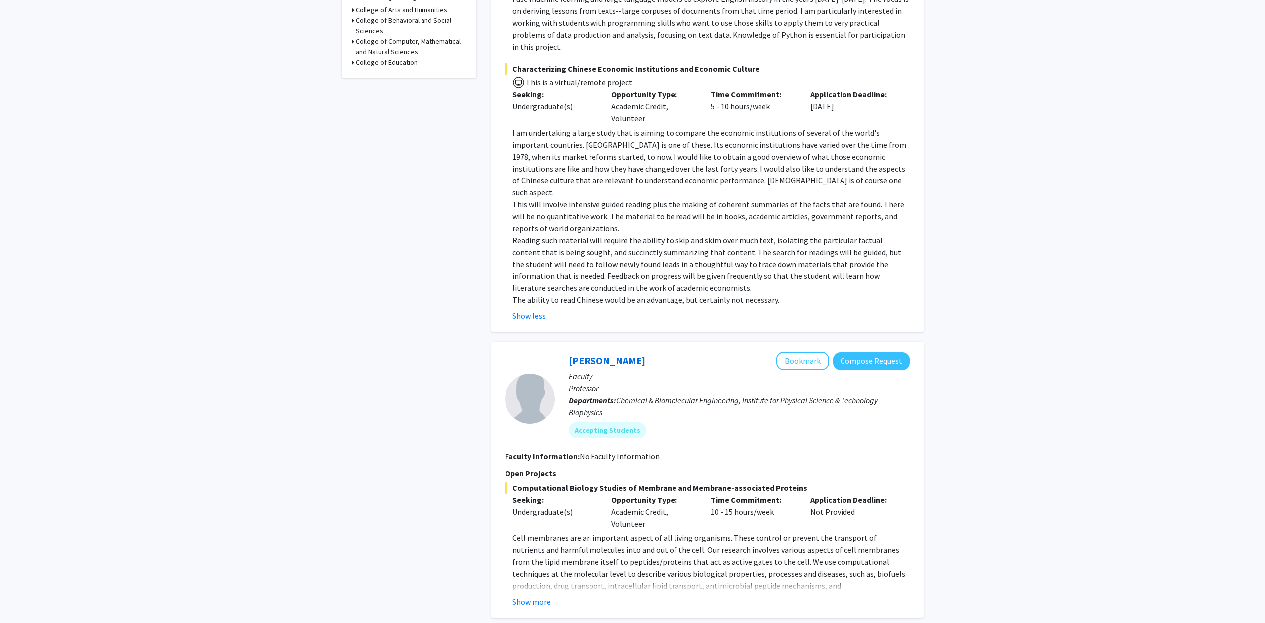
scroll to position [414, 0]
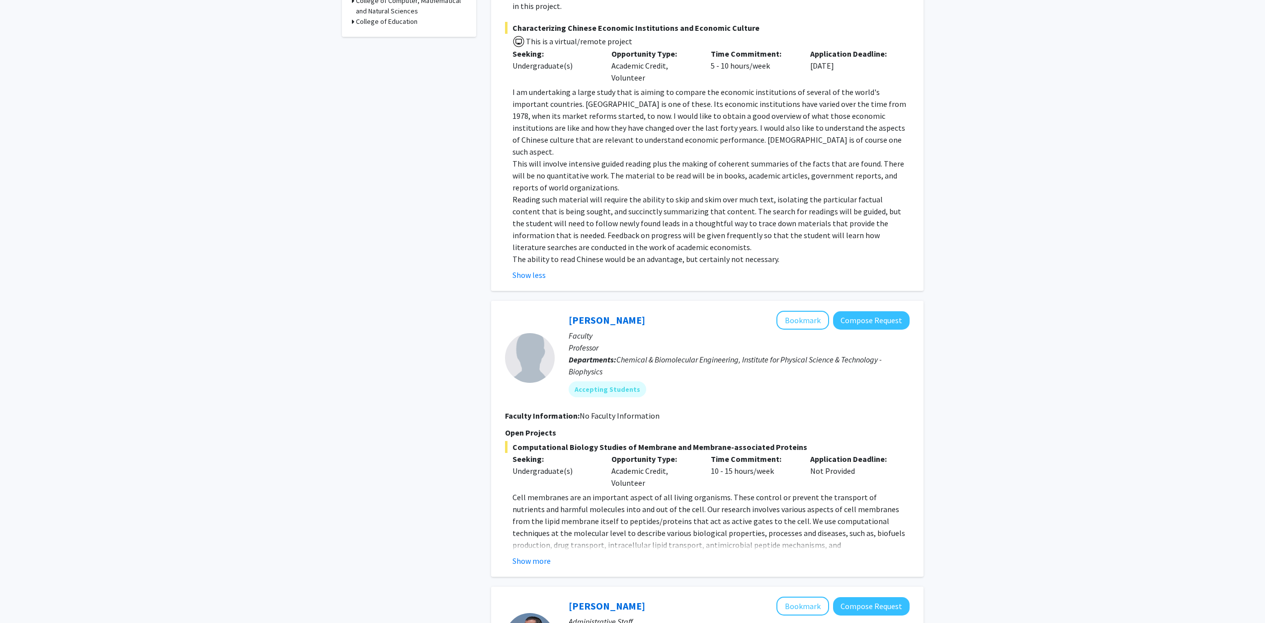
drag, startPoint x: 590, startPoint y: 536, endPoint x: 560, endPoint y: 587, distance: 59.5
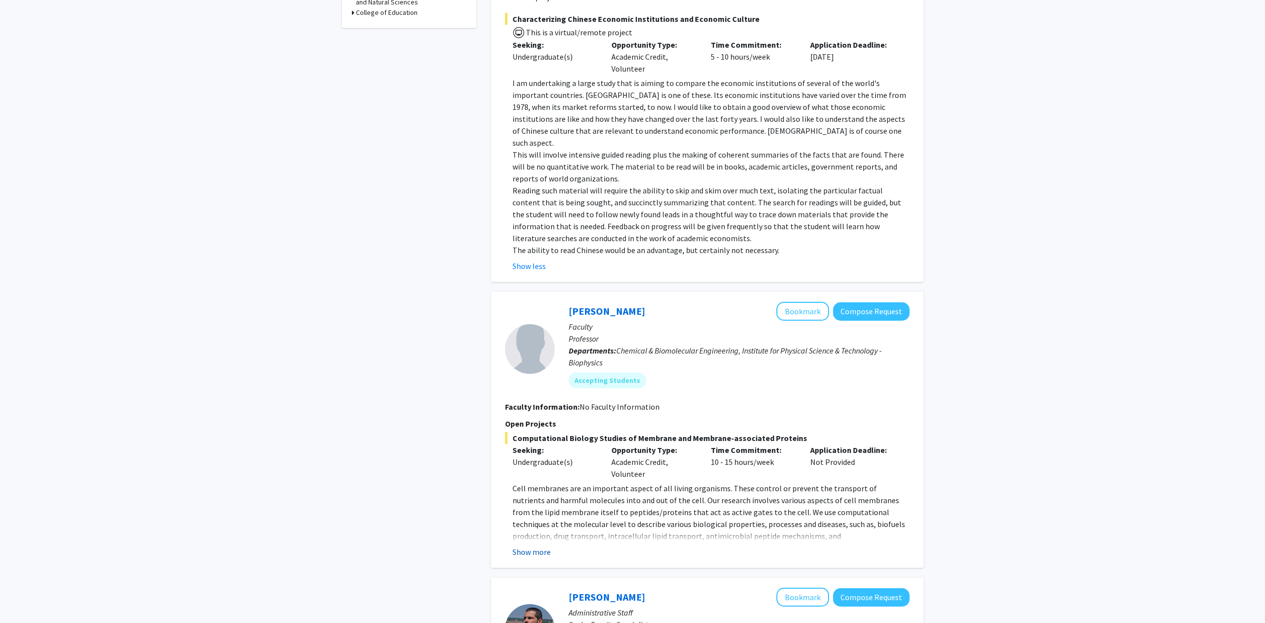
click at [537, 546] on button "Show more" at bounding box center [532, 552] width 38 height 12
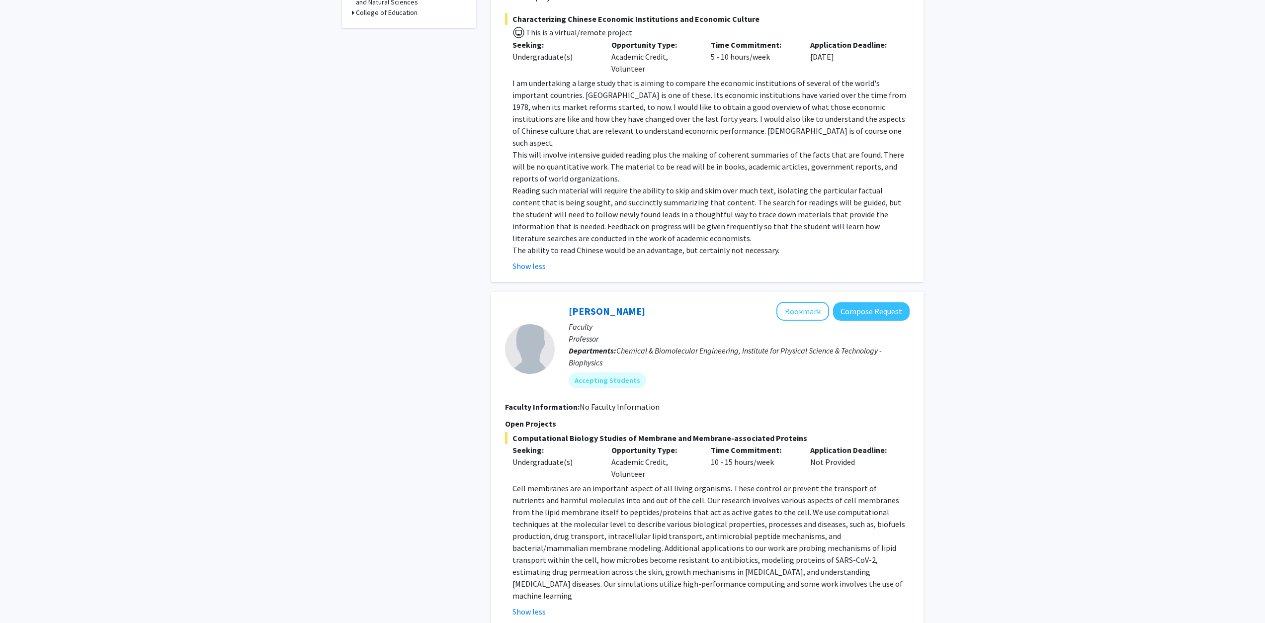
scroll to position [16, 0]
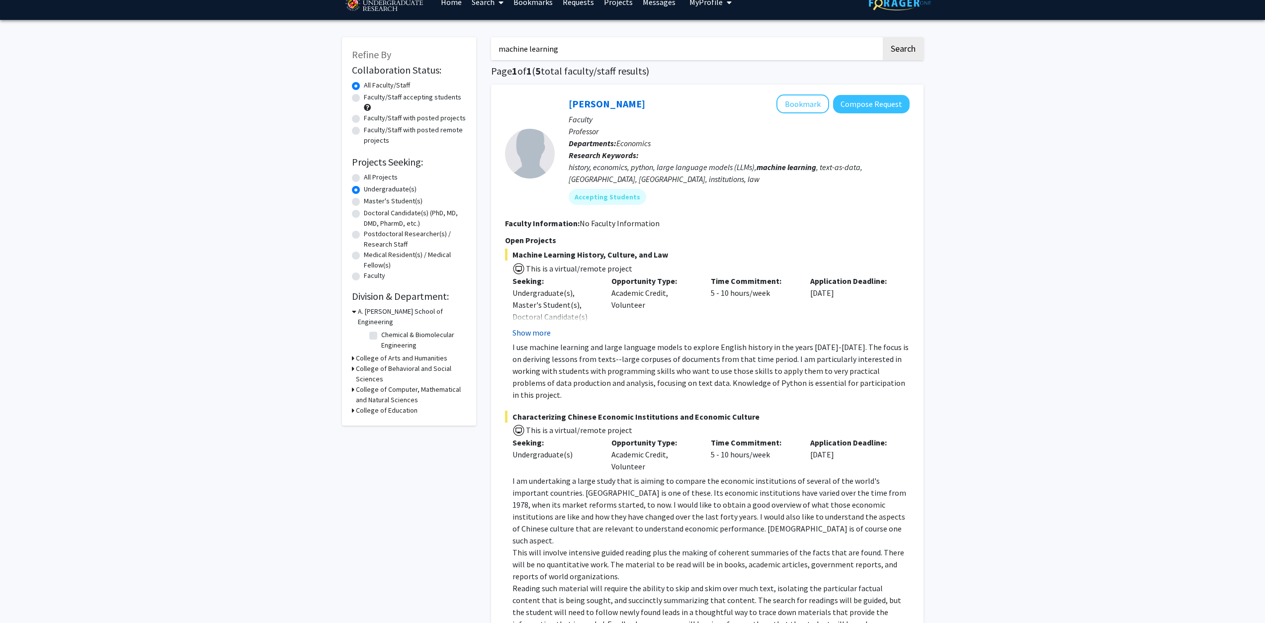
click at [533, 329] on button "Show more" at bounding box center [532, 333] width 38 height 12
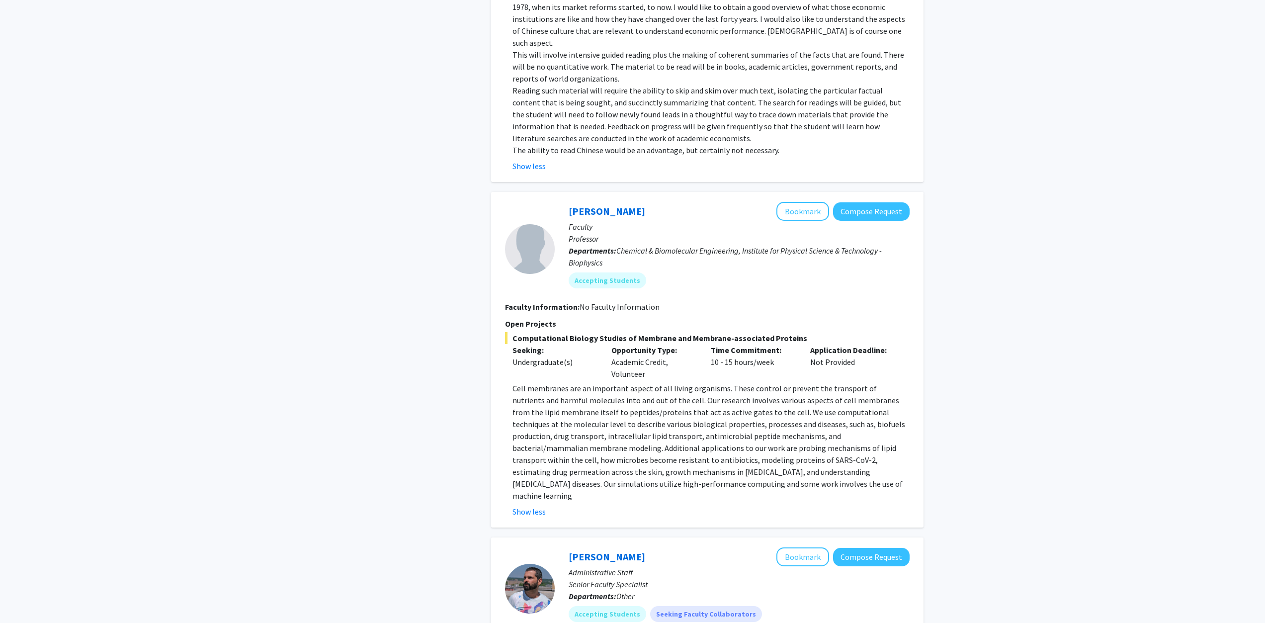
scroll to position [0, 0]
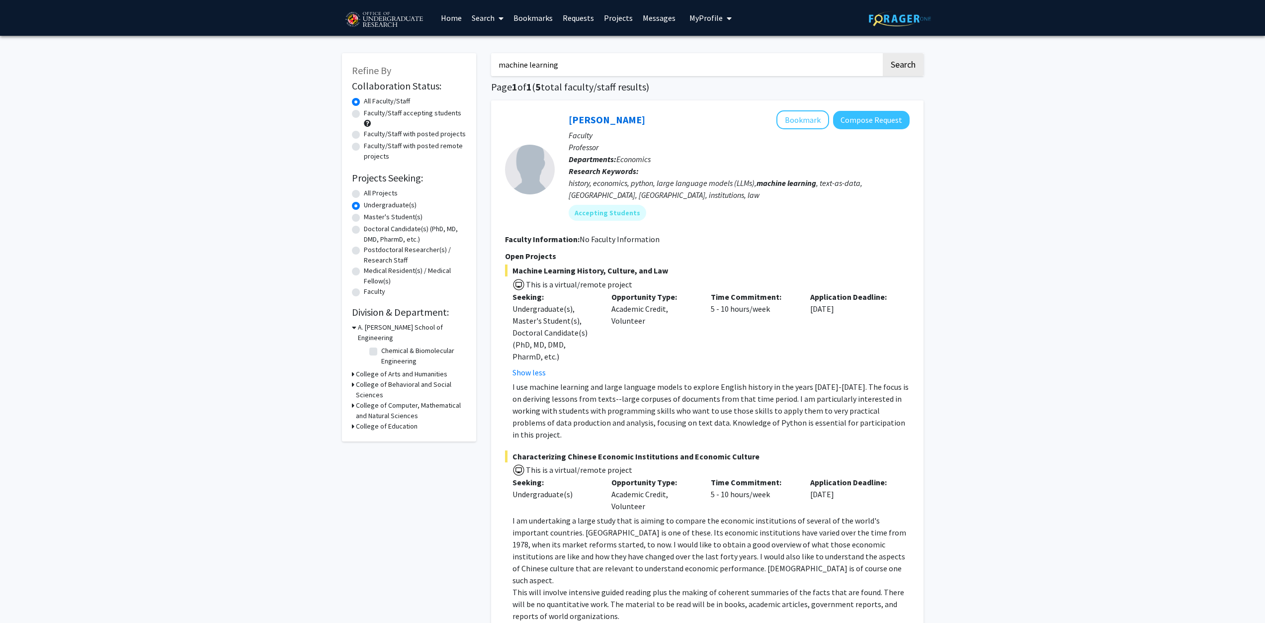
drag, startPoint x: 564, startPoint y: 405, endPoint x: 588, endPoint y: 180, distance: 225.6
click at [713, 15] on span "My Profile" at bounding box center [706, 18] width 33 height 10
